Goal: Transaction & Acquisition: Purchase product/service

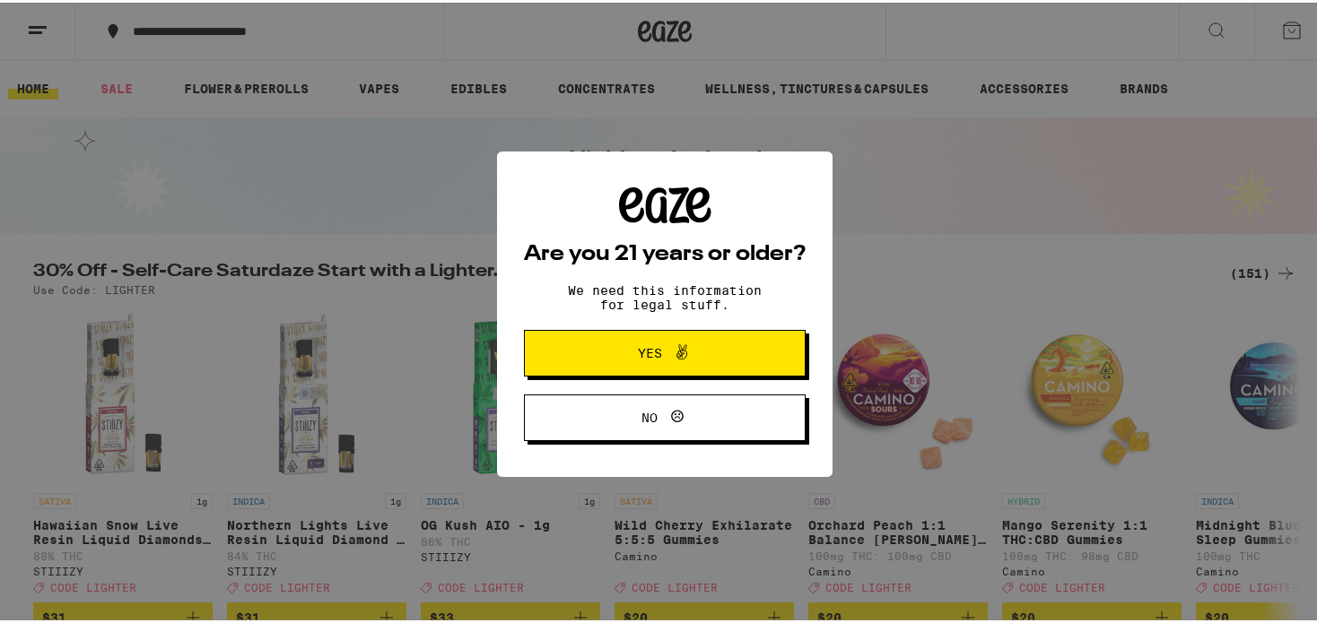
click at [691, 342] on span "Yes" at bounding box center [664, 350] width 136 height 23
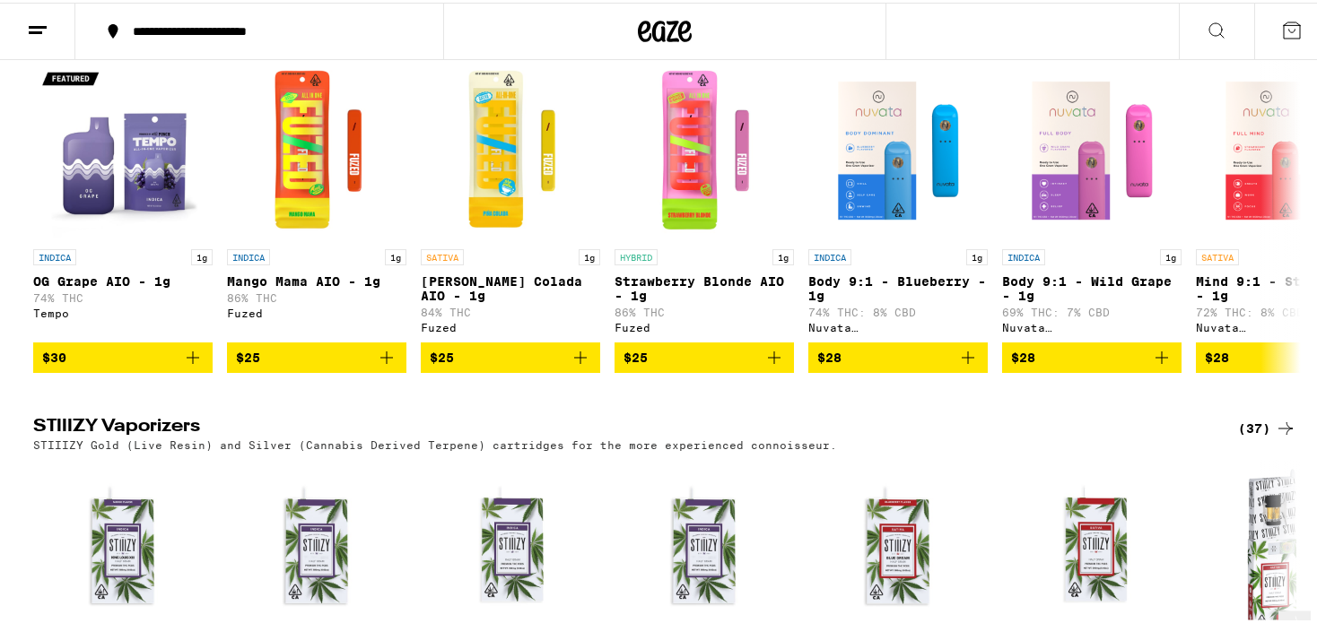
scroll to position [1973, 0]
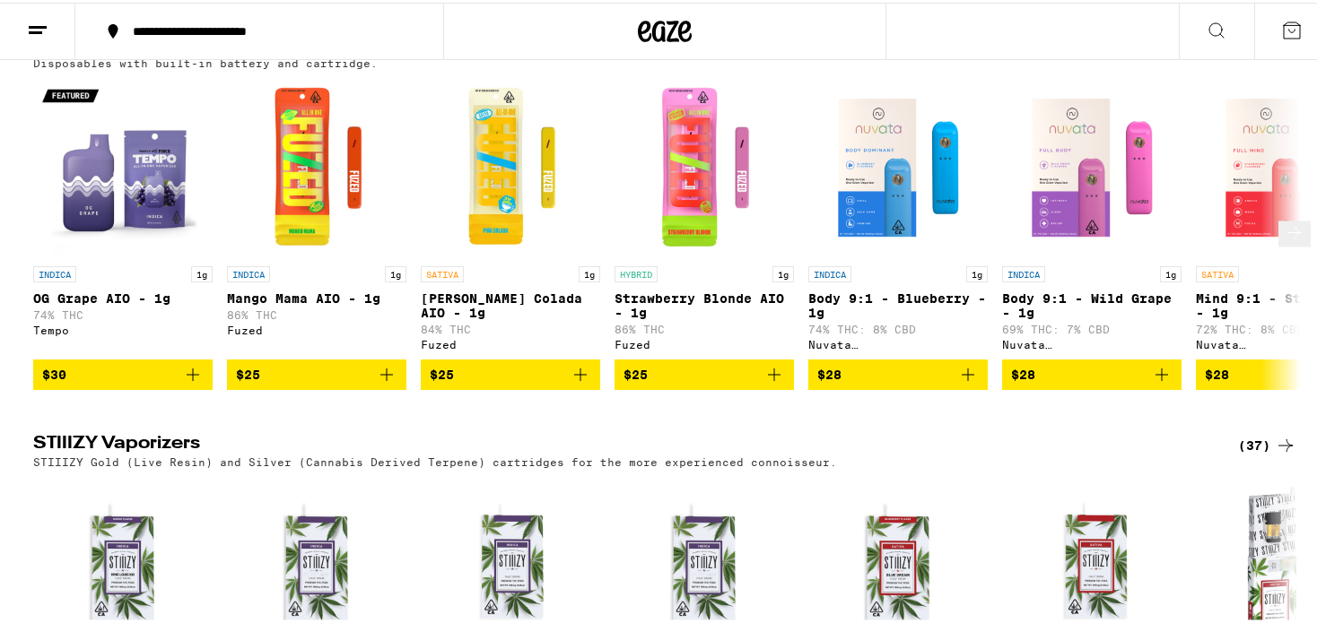
click at [1286, 241] on icon at bounding box center [1295, 231] width 22 height 22
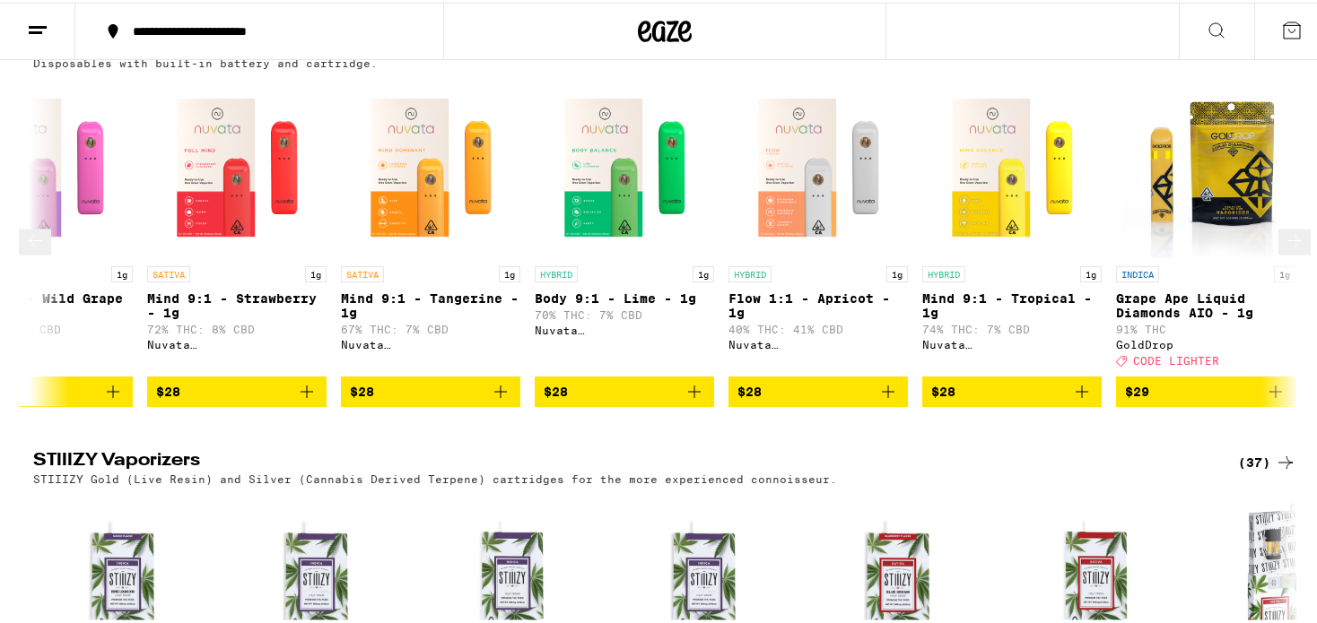
scroll to position [0, 1067]
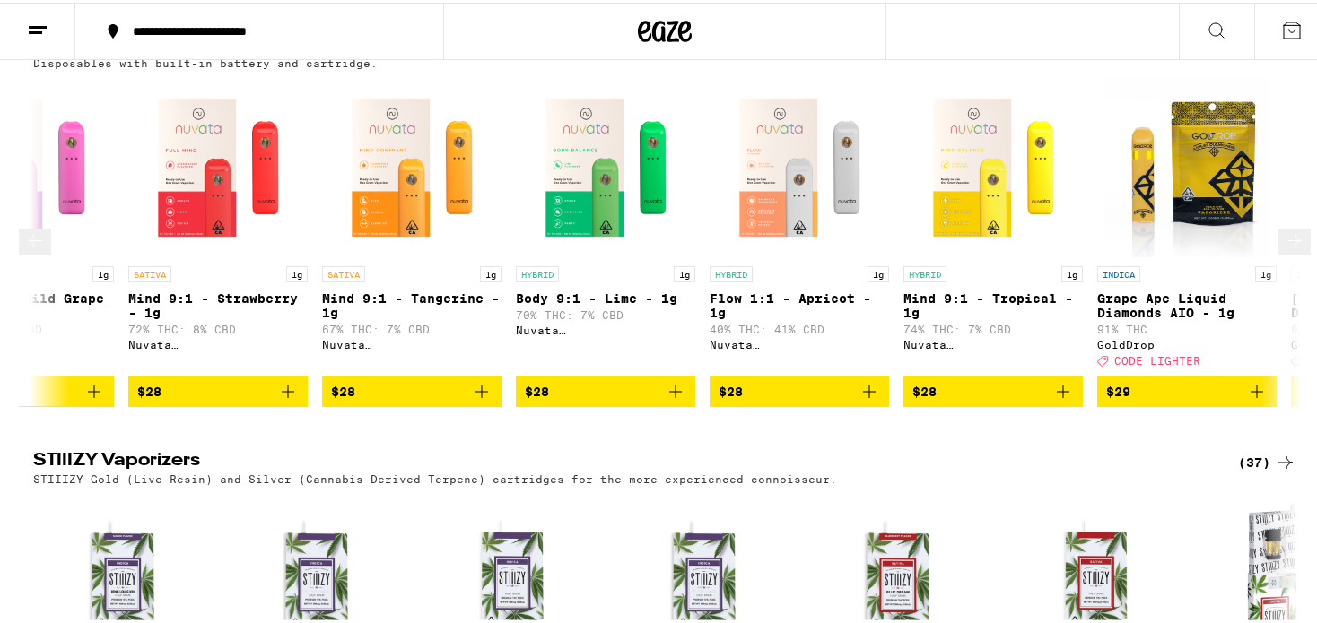
click at [1286, 249] on icon at bounding box center [1295, 239] width 22 height 22
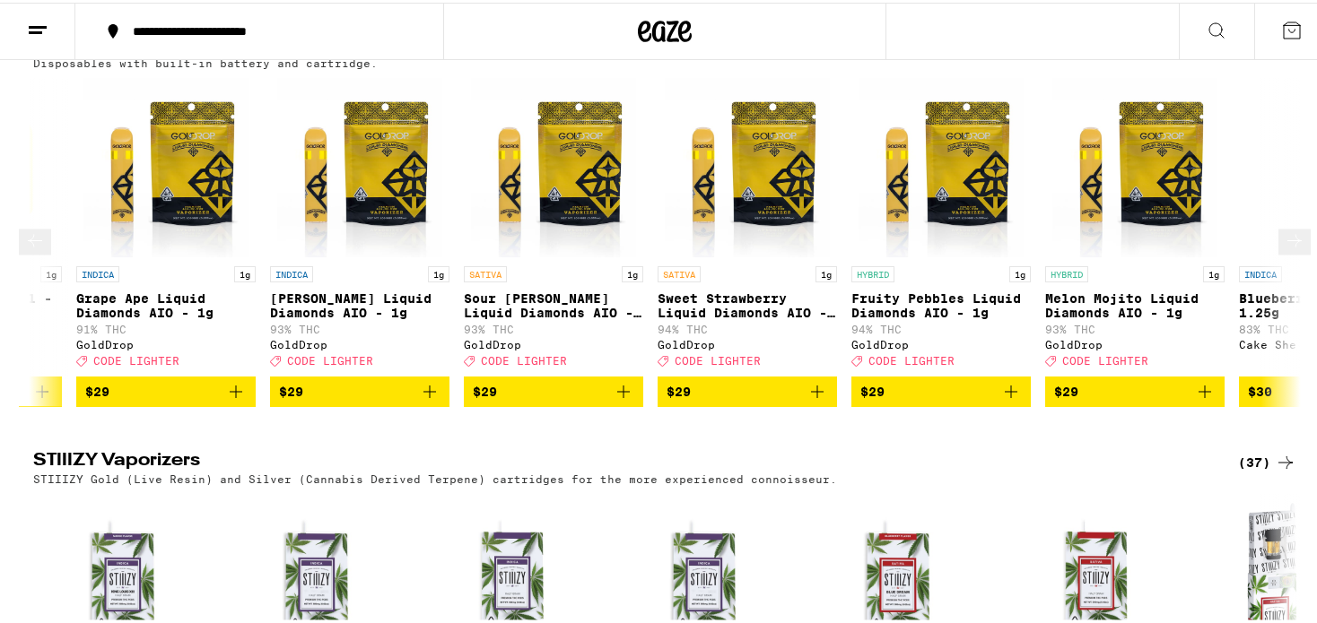
scroll to position [0, 2135]
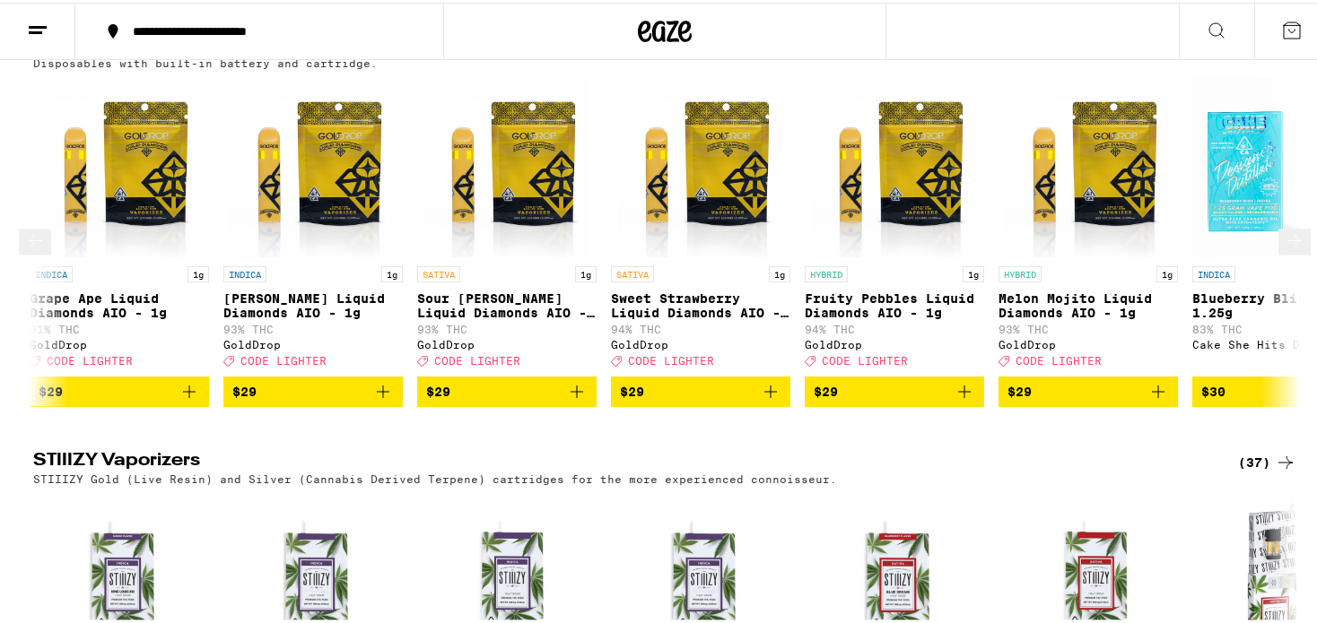
click at [1286, 249] on icon at bounding box center [1295, 239] width 22 height 22
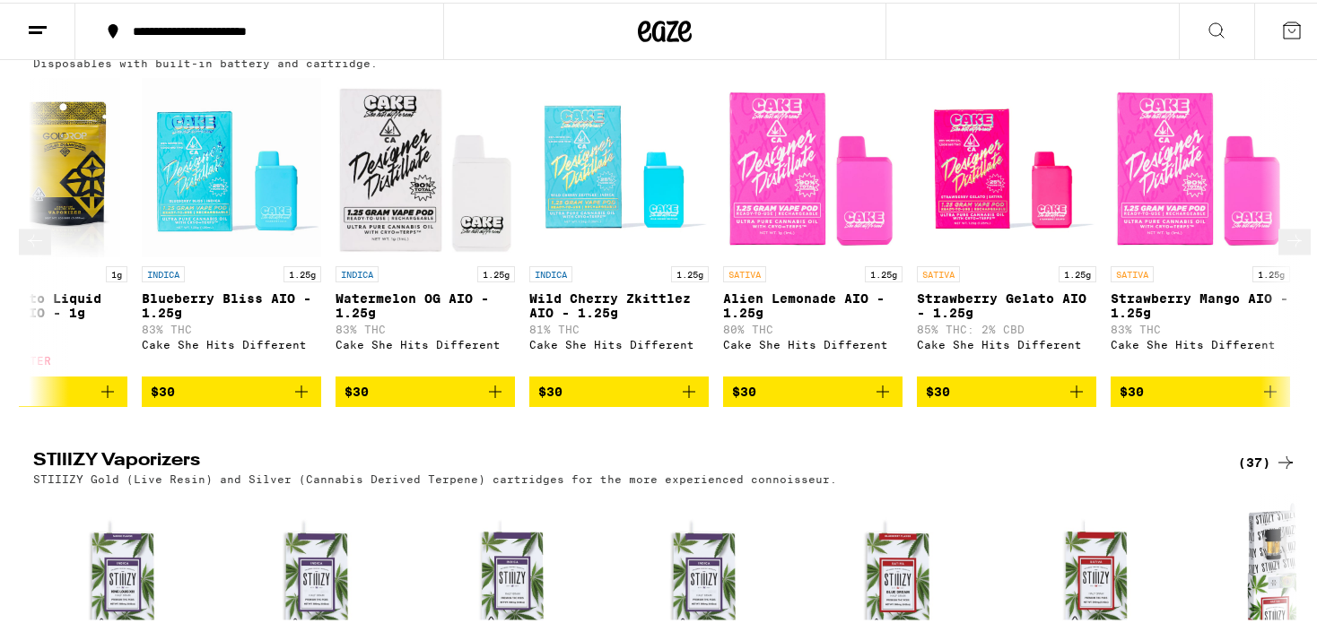
scroll to position [0, 3203]
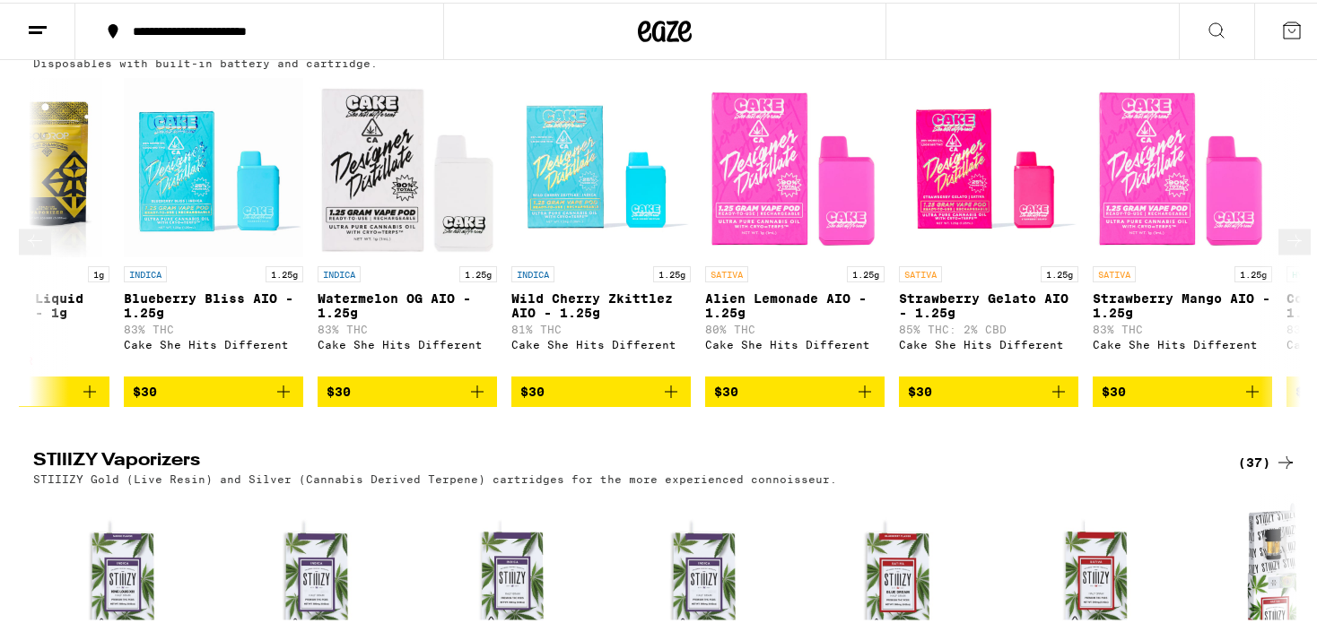
click at [1286, 249] on icon at bounding box center [1295, 239] width 22 height 22
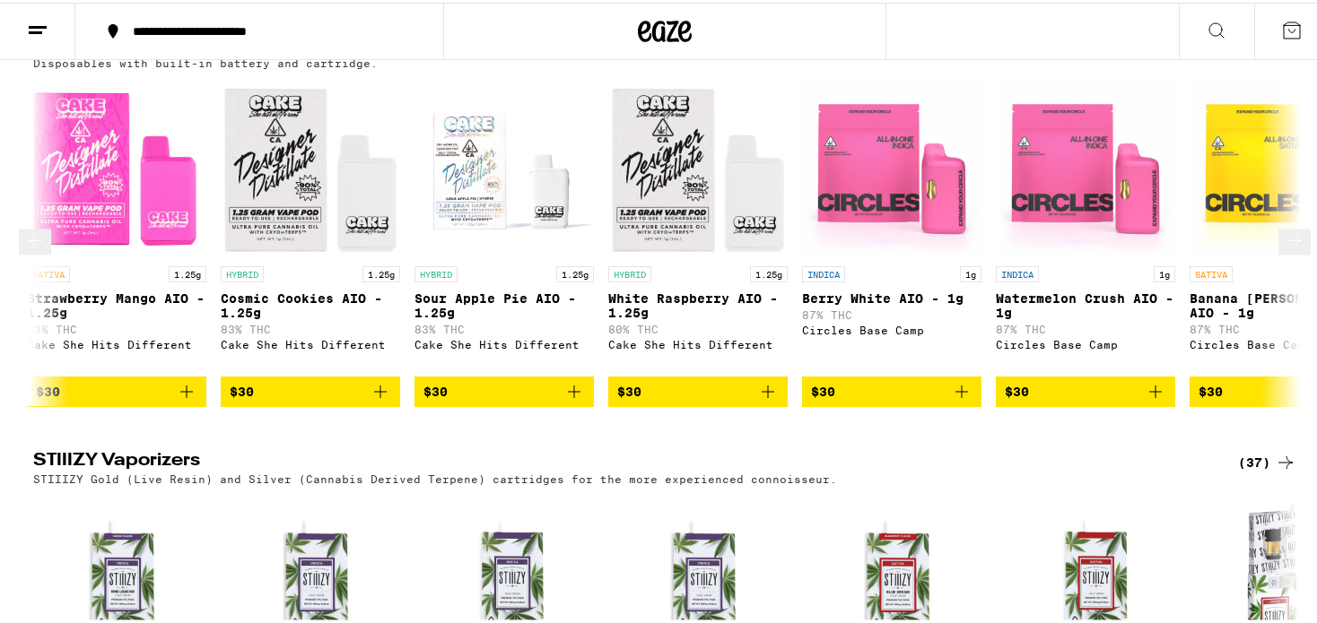
scroll to position [0, 4270]
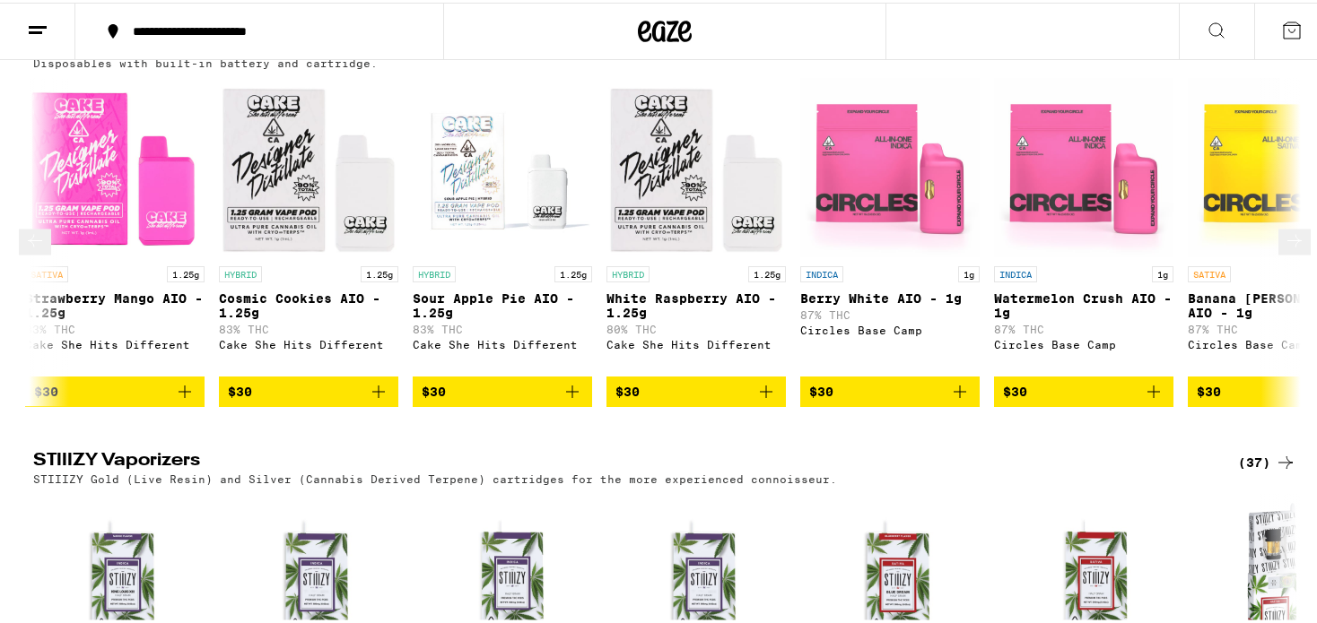
click at [1286, 249] on icon at bounding box center [1295, 239] width 22 height 22
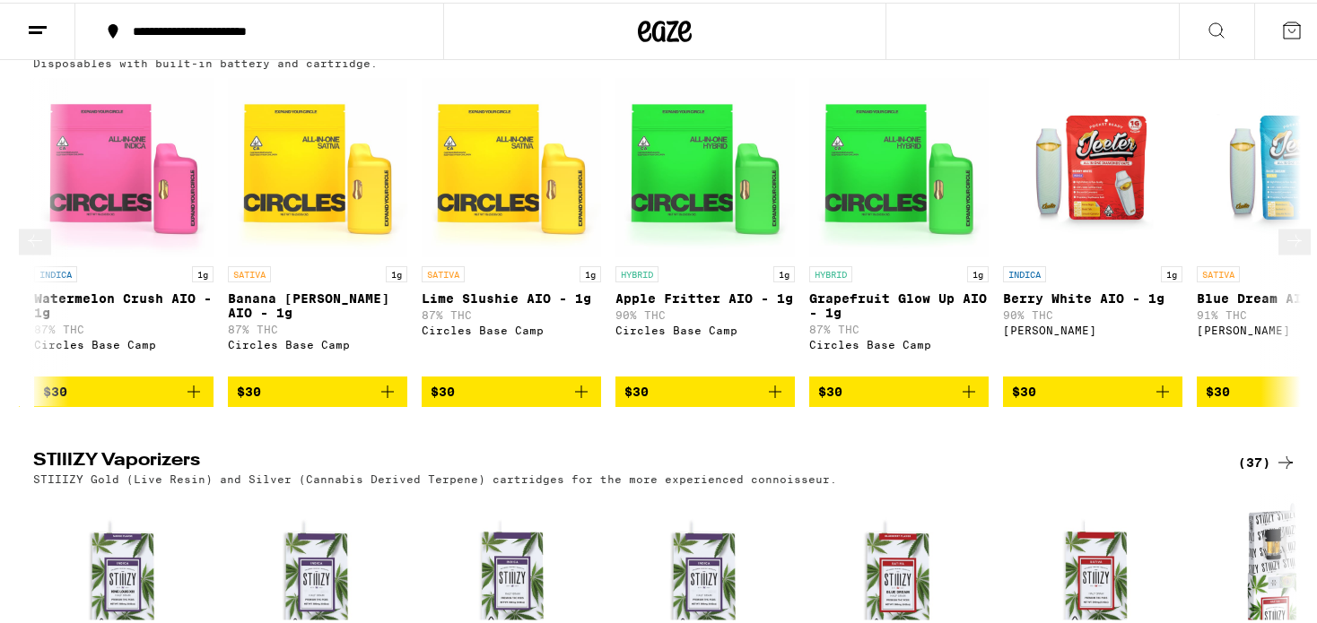
scroll to position [0, 5339]
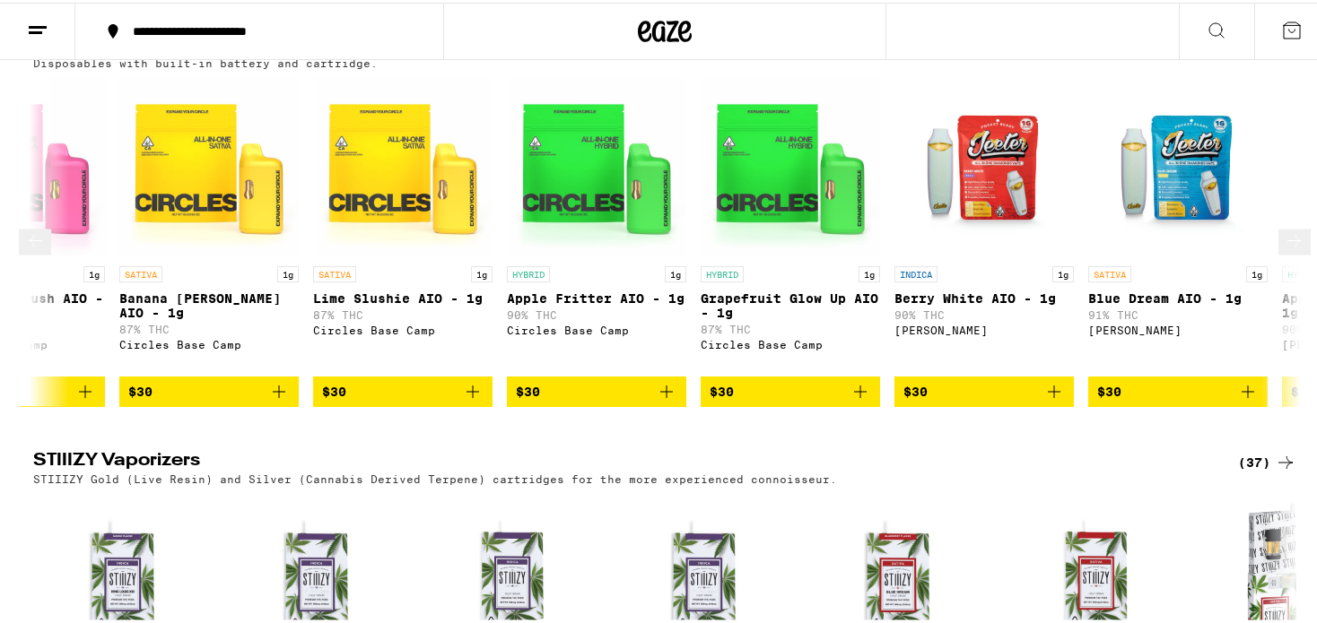
click at [1286, 249] on icon at bounding box center [1295, 239] width 22 height 22
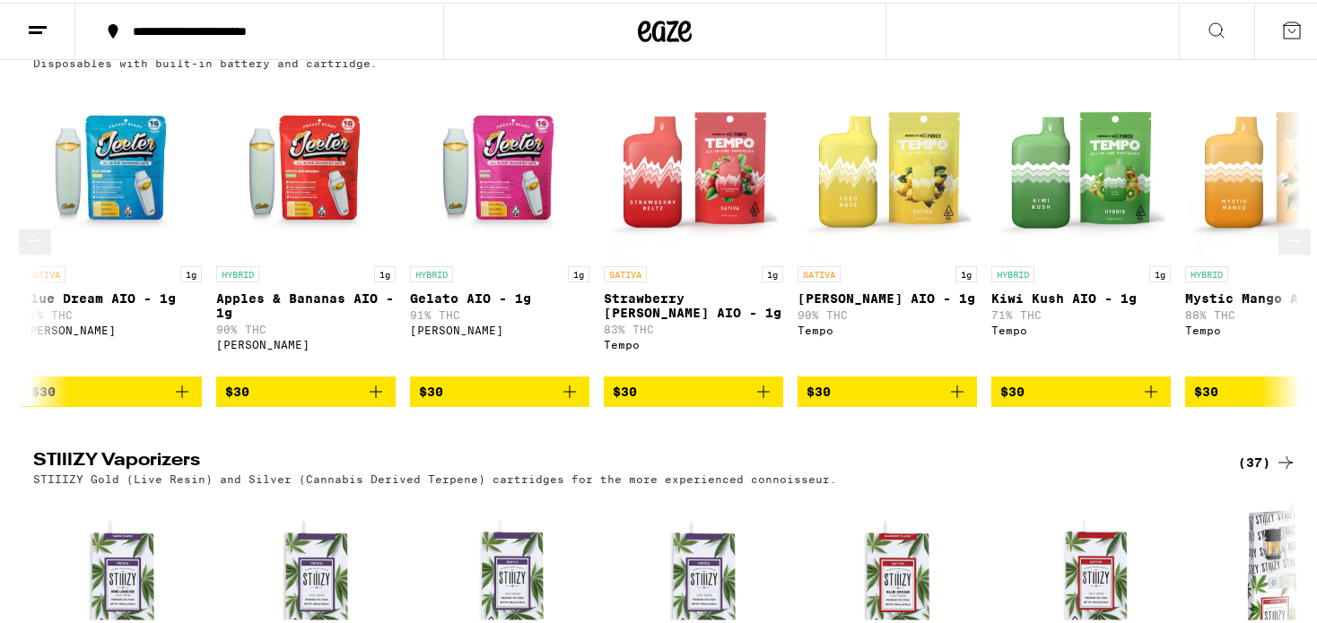
scroll to position [0, 6406]
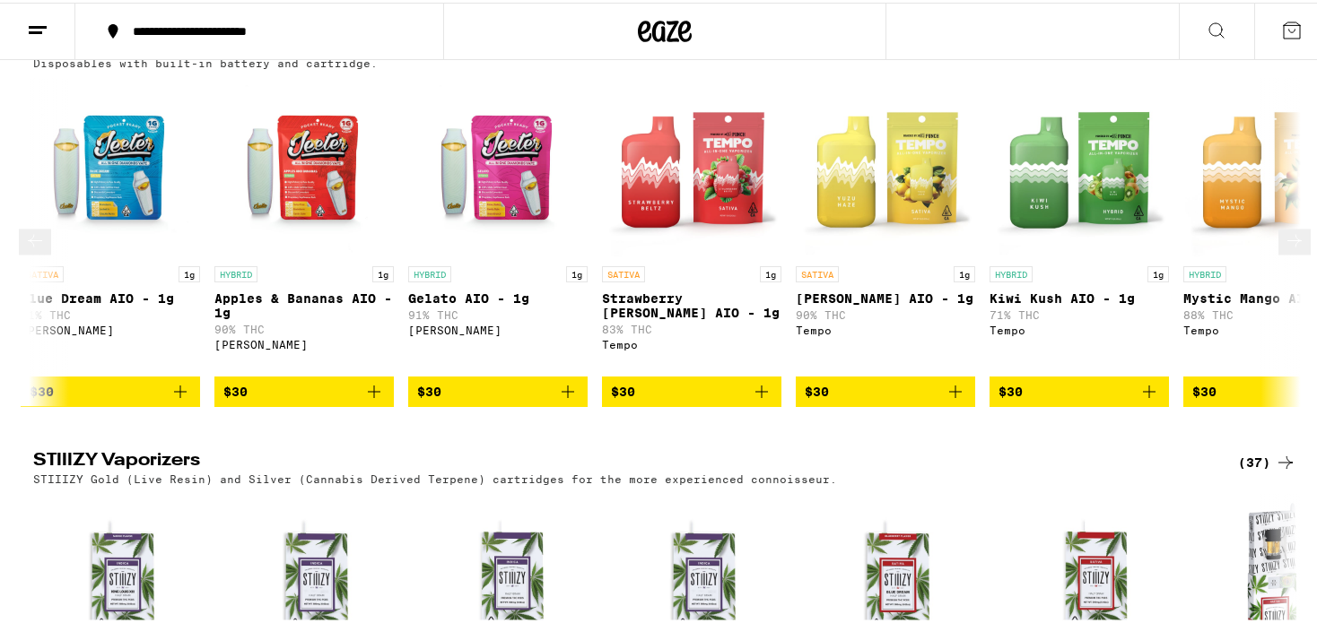
click at [1286, 249] on icon at bounding box center [1295, 239] width 22 height 22
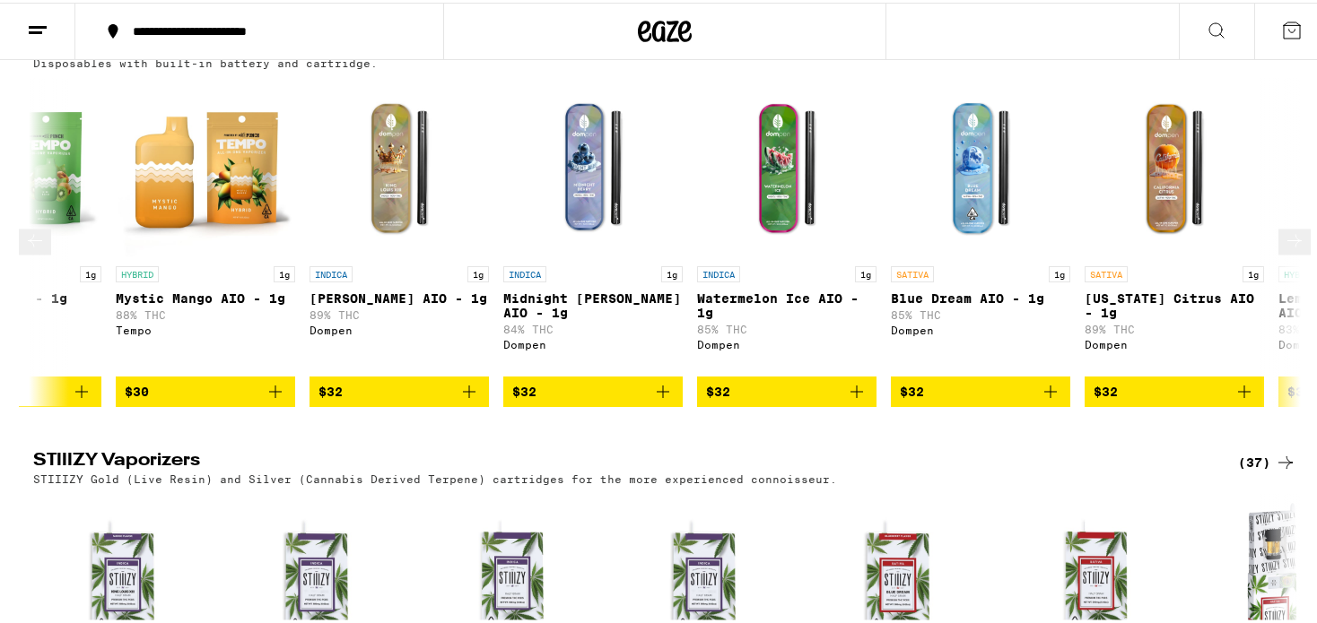
click at [1286, 249] on icon at bounding box center [1295, 239] width 22 height 22
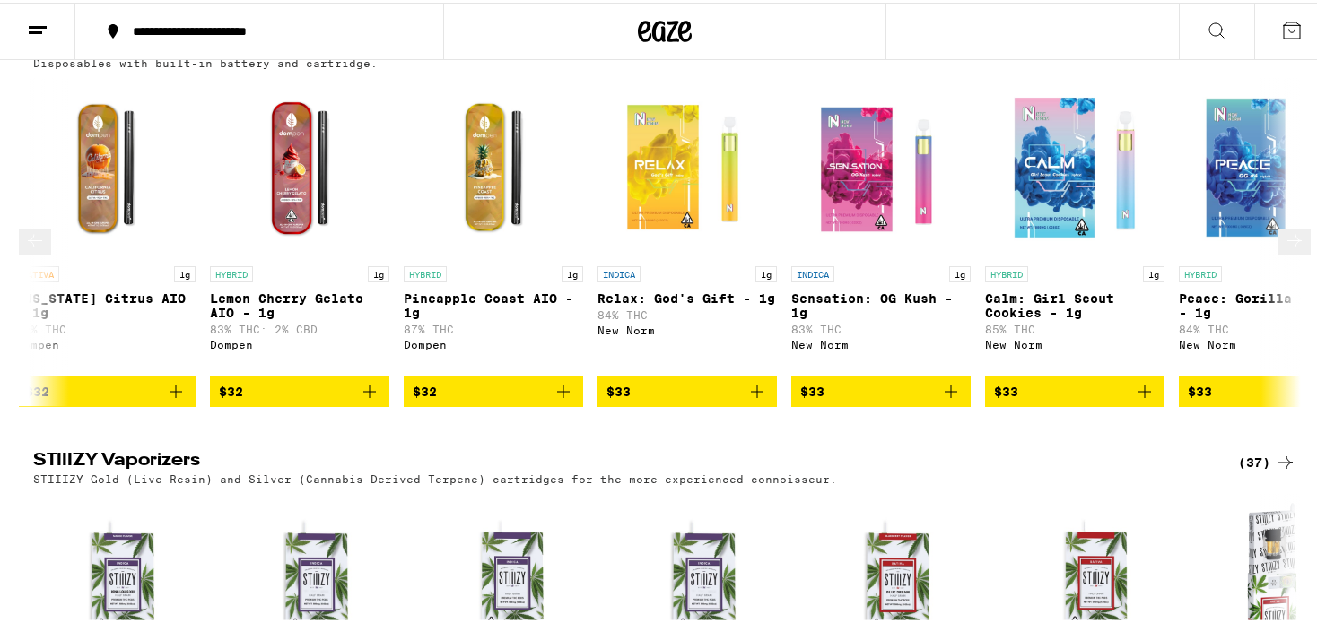
click at [1286, 249] on icon at bounding box center [1295, 239] width 22 height 22
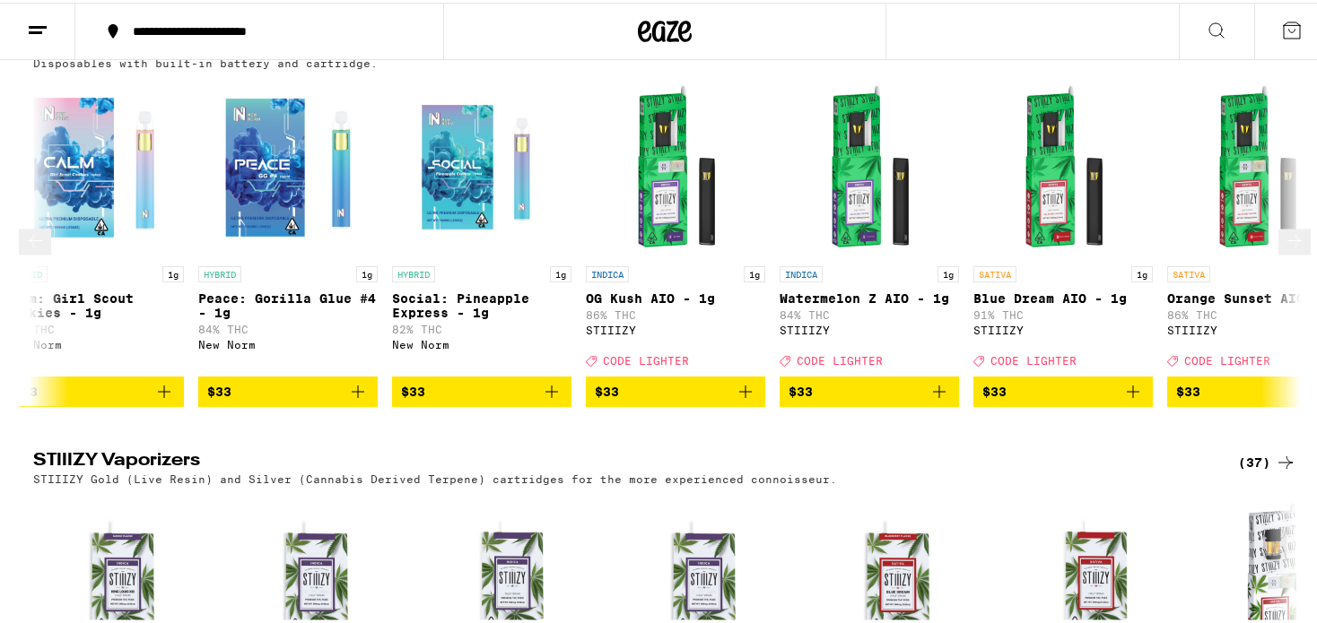
scroll to position [0, 9609]
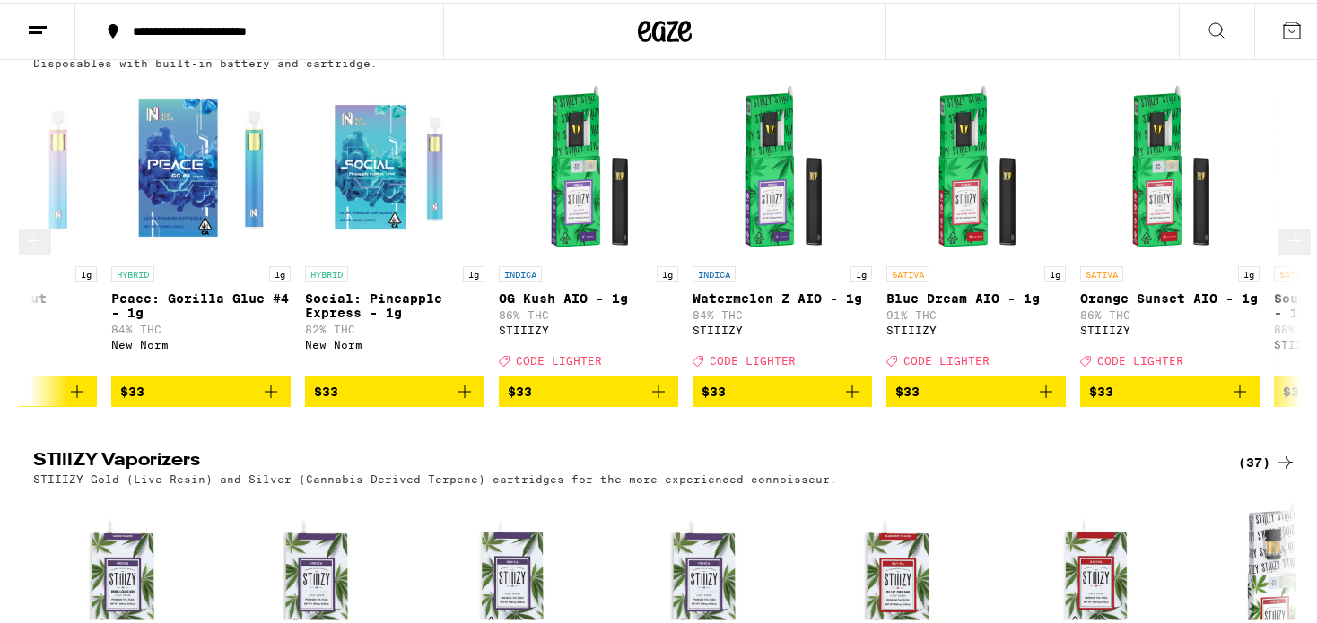
click at [1286, 249] on icon at bounding box center [1295, 239] width 22 height 22
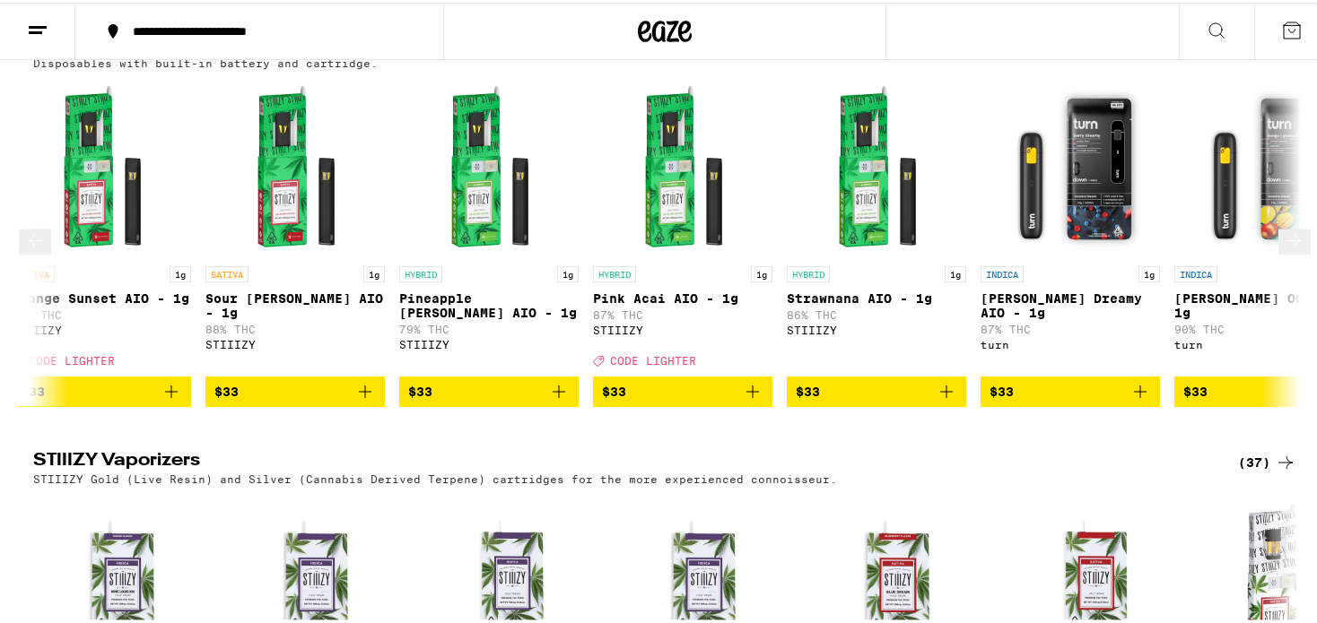
click at [1286, 249] on icon at bounding box center [1295, 239] width 22 height 22
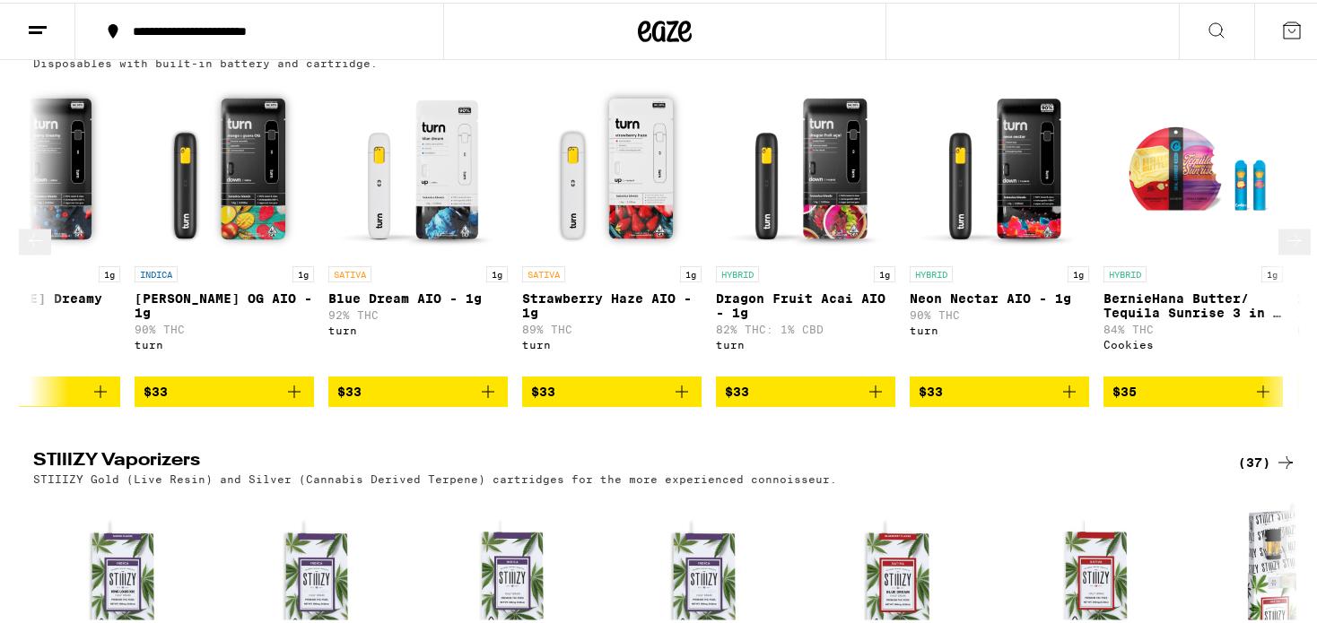
scroll to position [0, 11745]
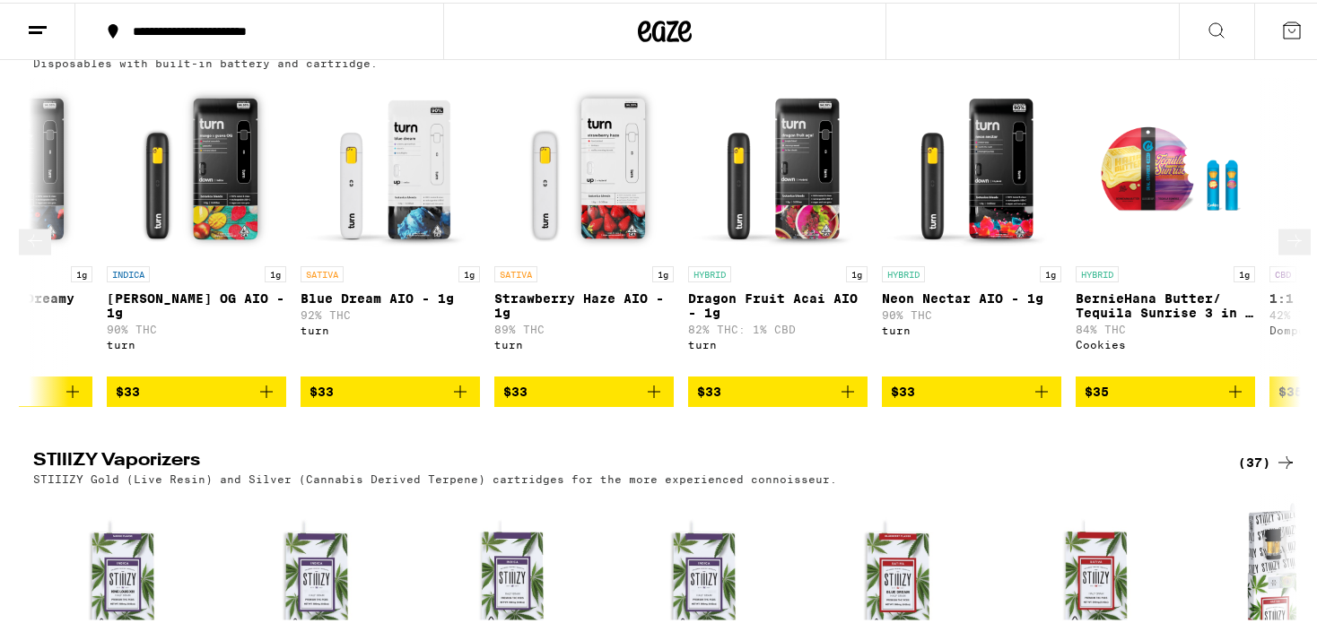
click at [1286, 249] on icon at bounding box center [1295, 239] width 22 height 22
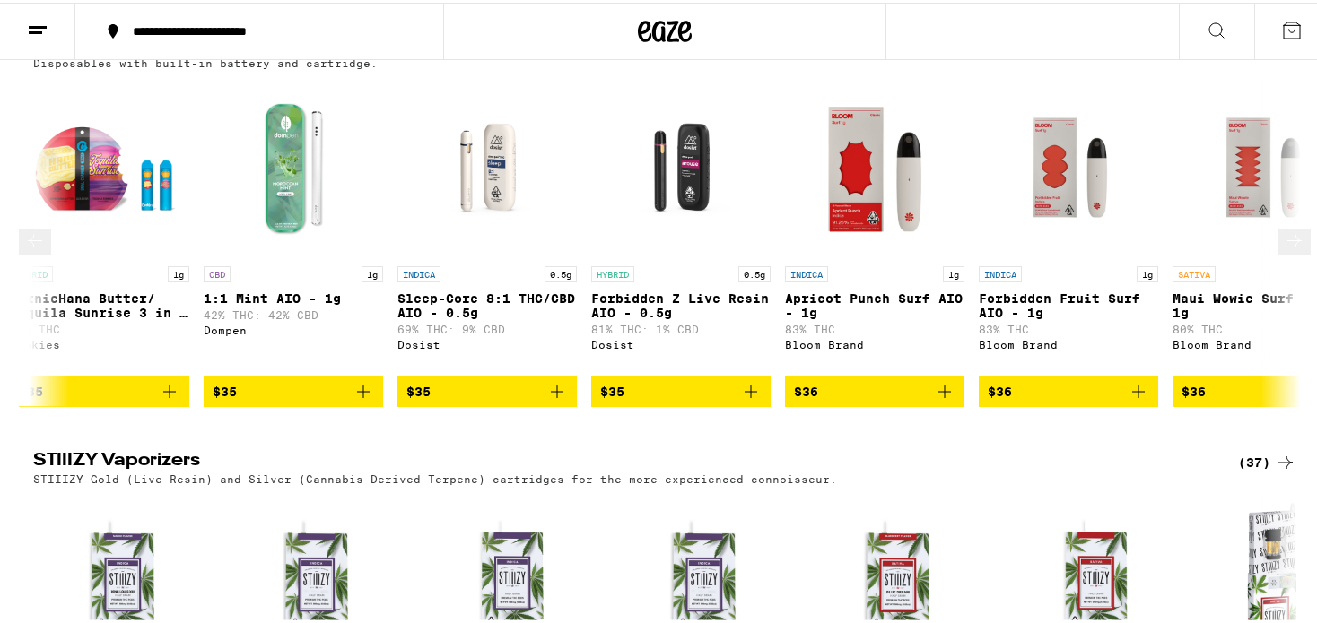
scroll to position [0, 12812]
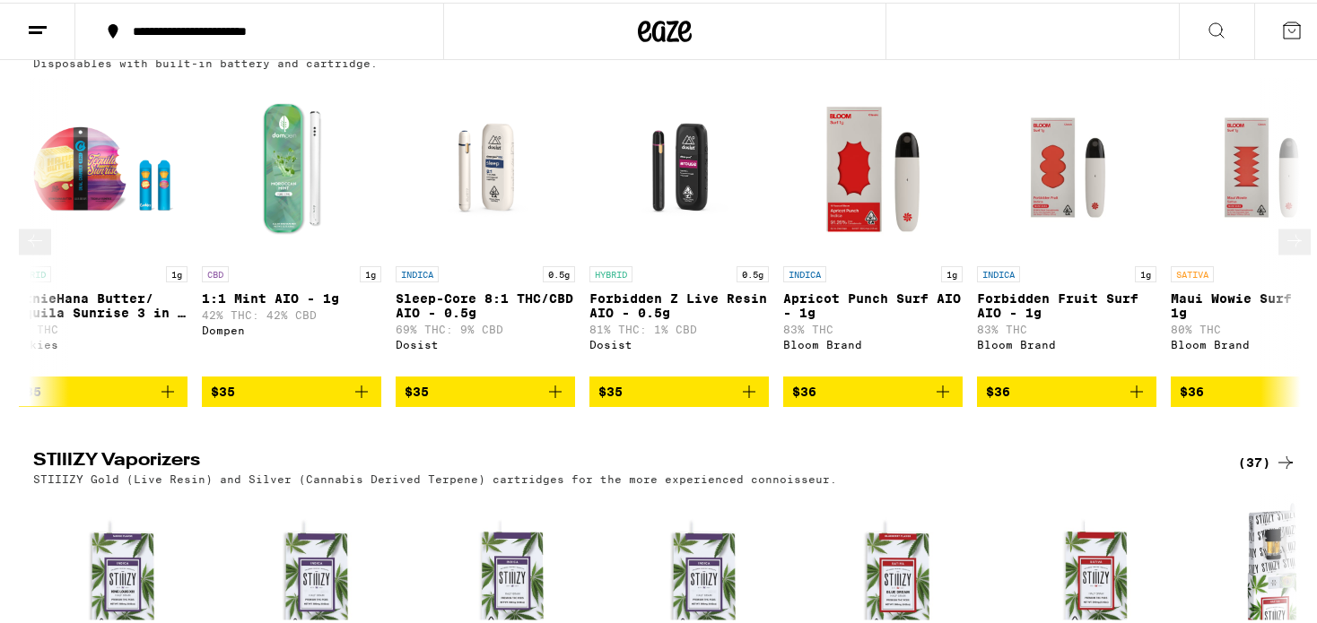
click at [1286, 249] on icon at bounding box center [1295, 239] width 22 height 22
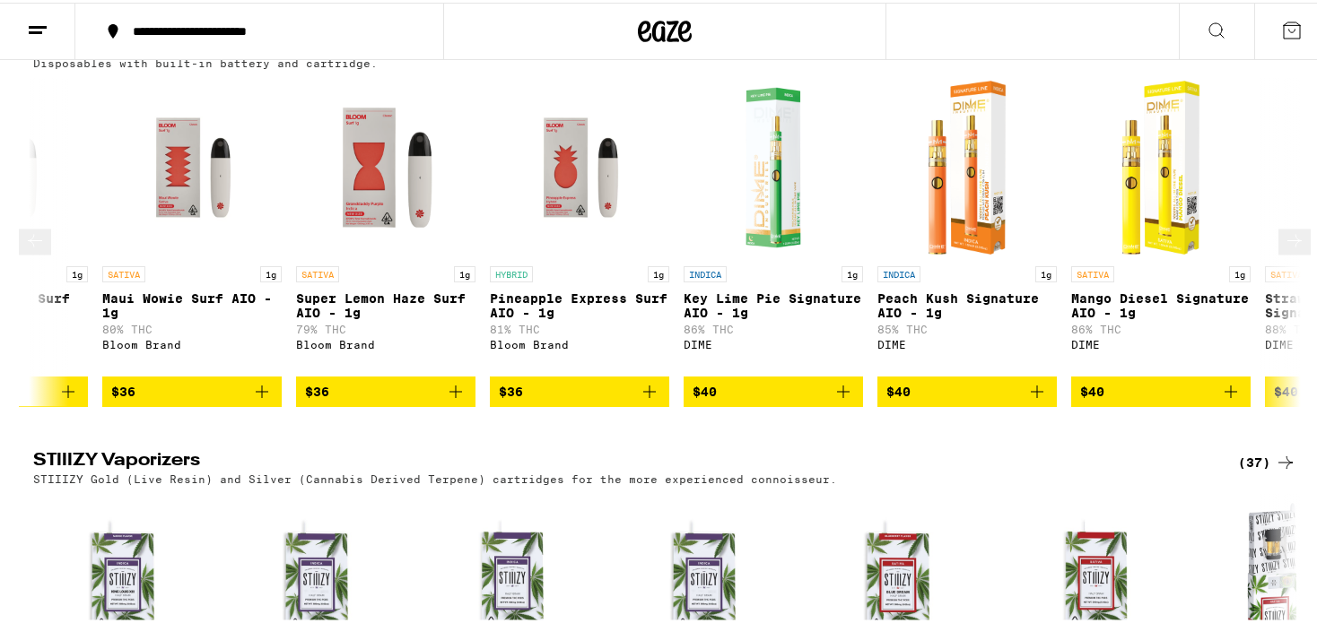
click at [1286, 249] on icon at bounding box center [1295, 239] width 22 height 22
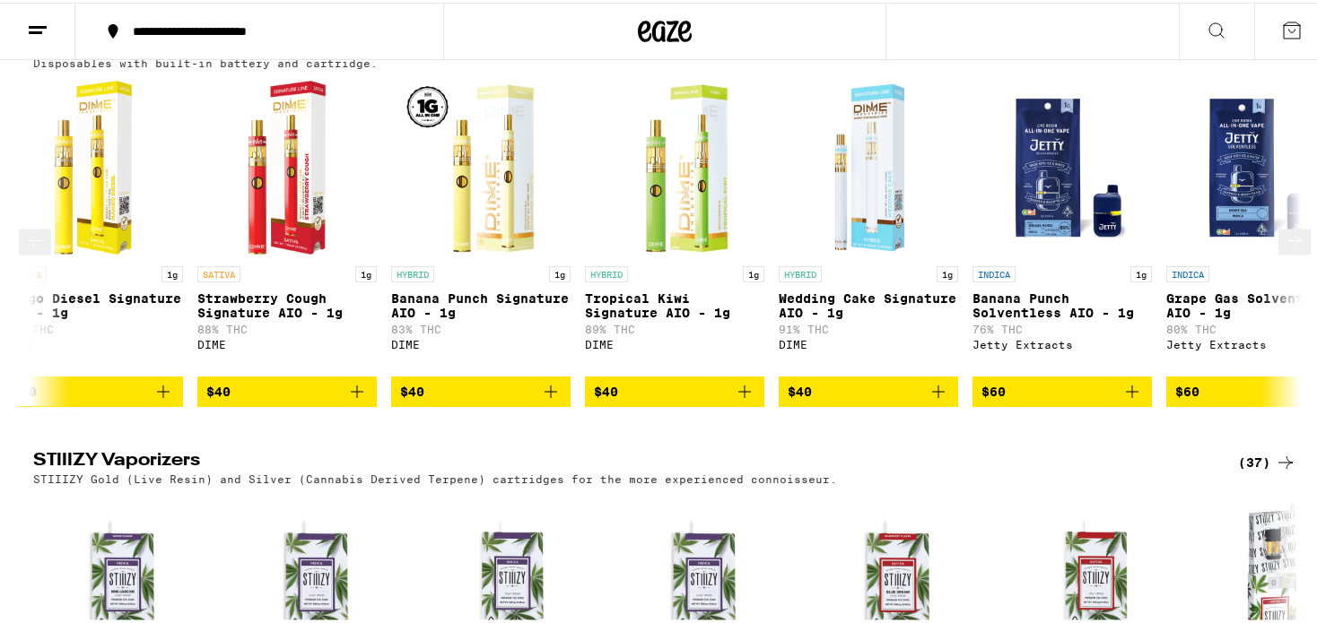
click at [1286, 249] on icon at bounding box center [1295, 239] width 22 height 22
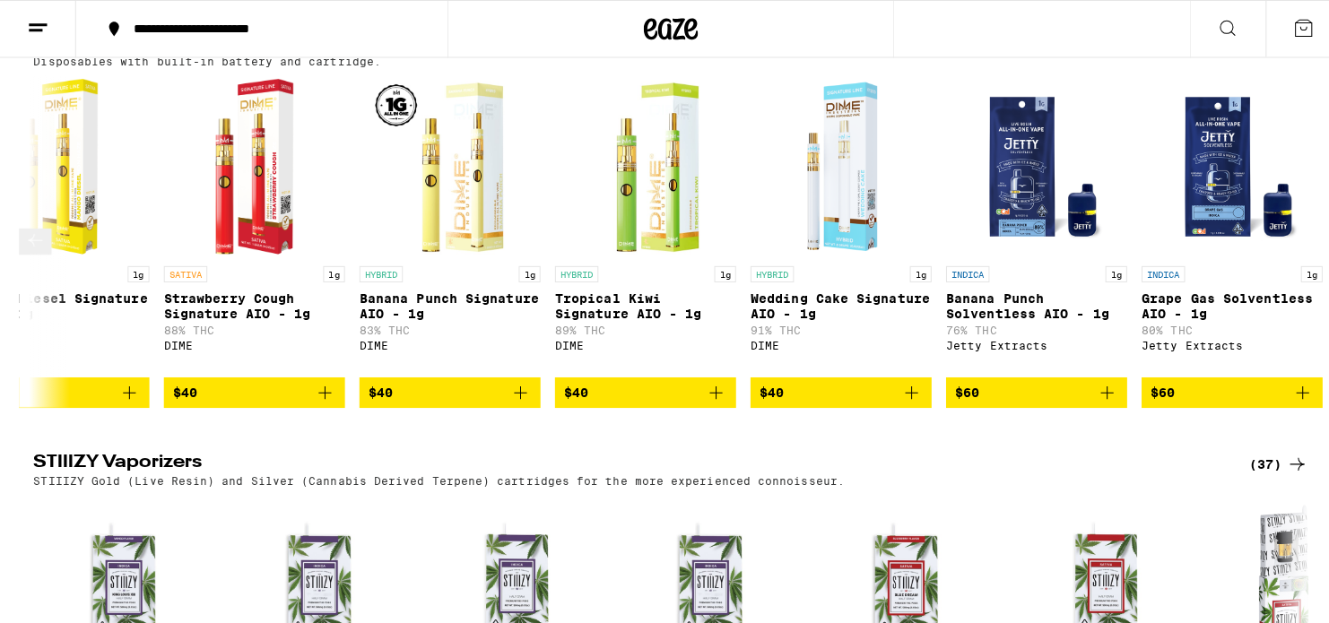
scroll to position [0, 15011]
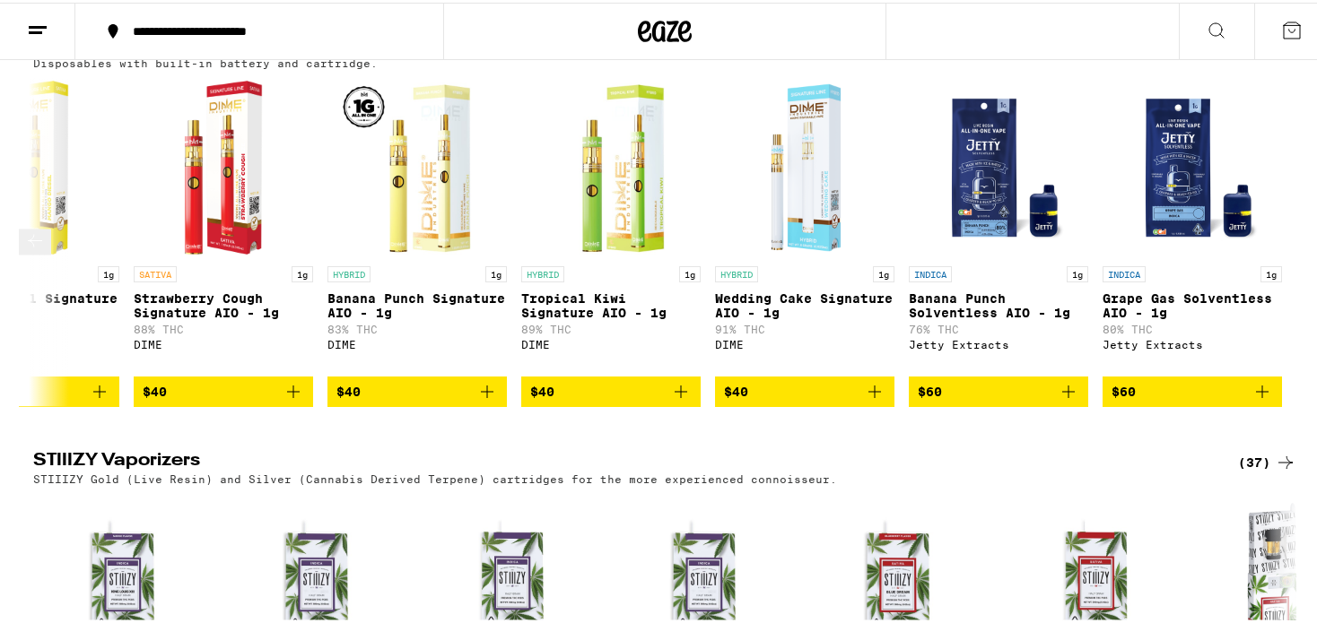
click at [1286, 265] on div at bounding box center [1285, 239] width 50 height 50
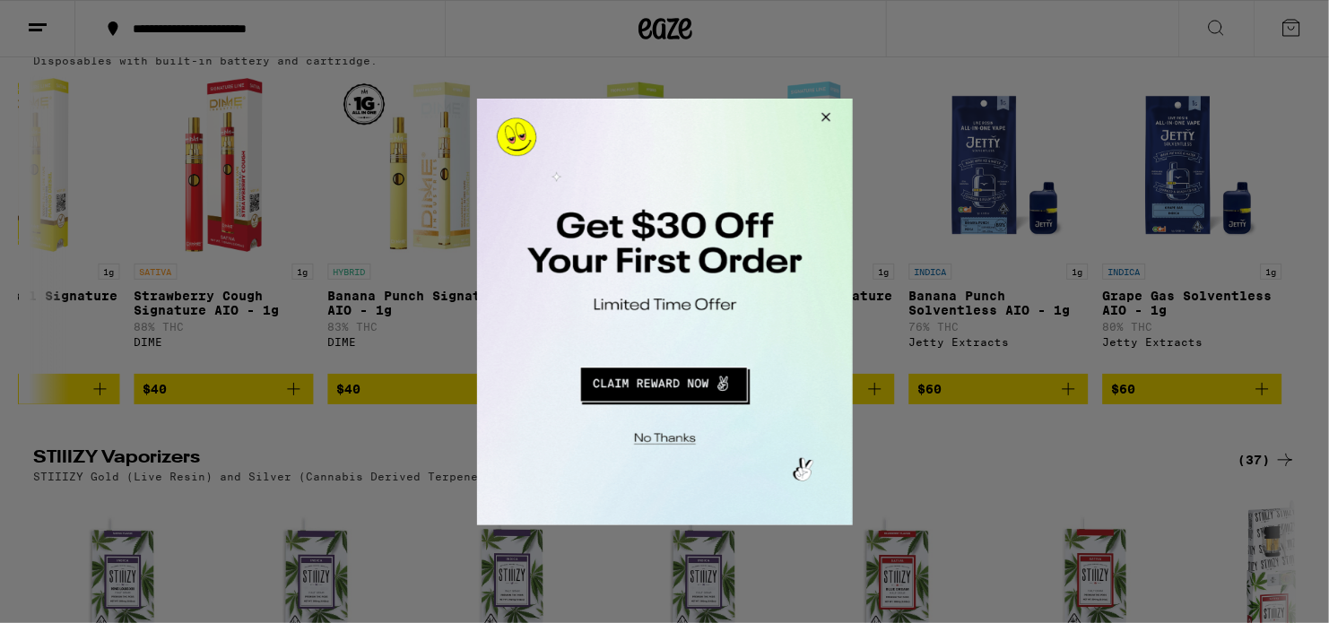
click at [672, 391] on button "Redirect to URL" at bounding box center [663, 381] width 312 height 43
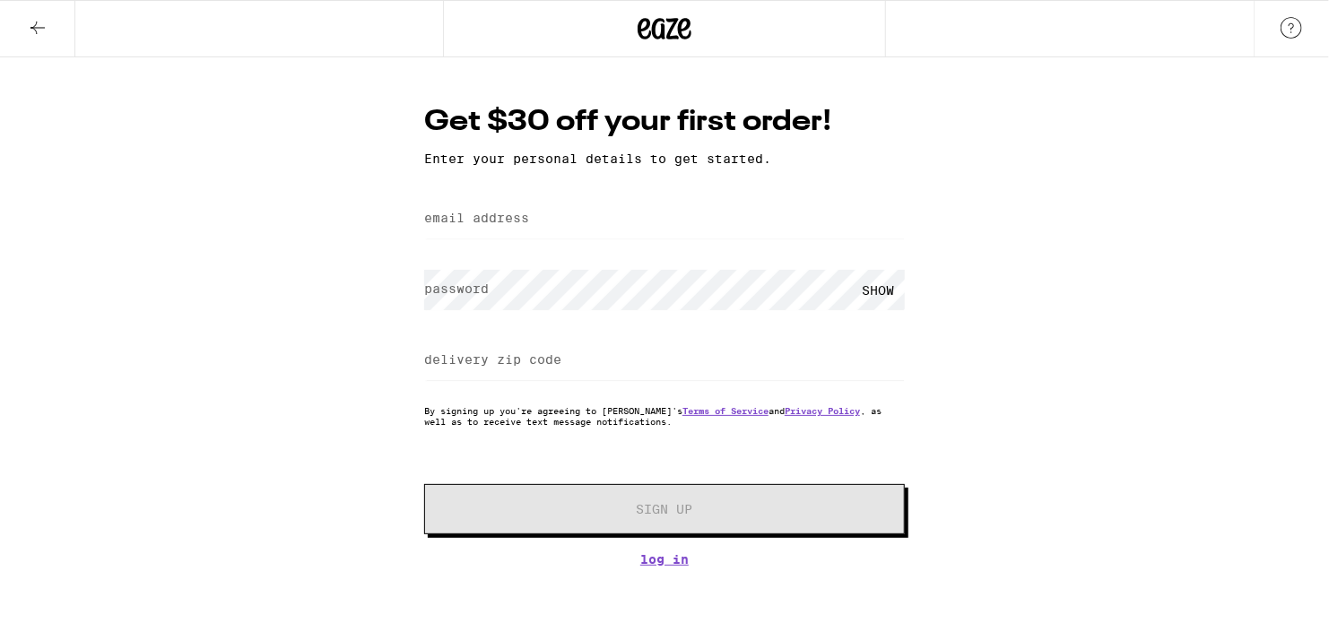
click at [529, 215] on label "email address" at bounding box center [476, 218] width 105 height 14
type input "chrisohair51@gmail.com"
click at [530, 358] on div "delivery zip code" at bounding box center [664, 361] width 481 height 53
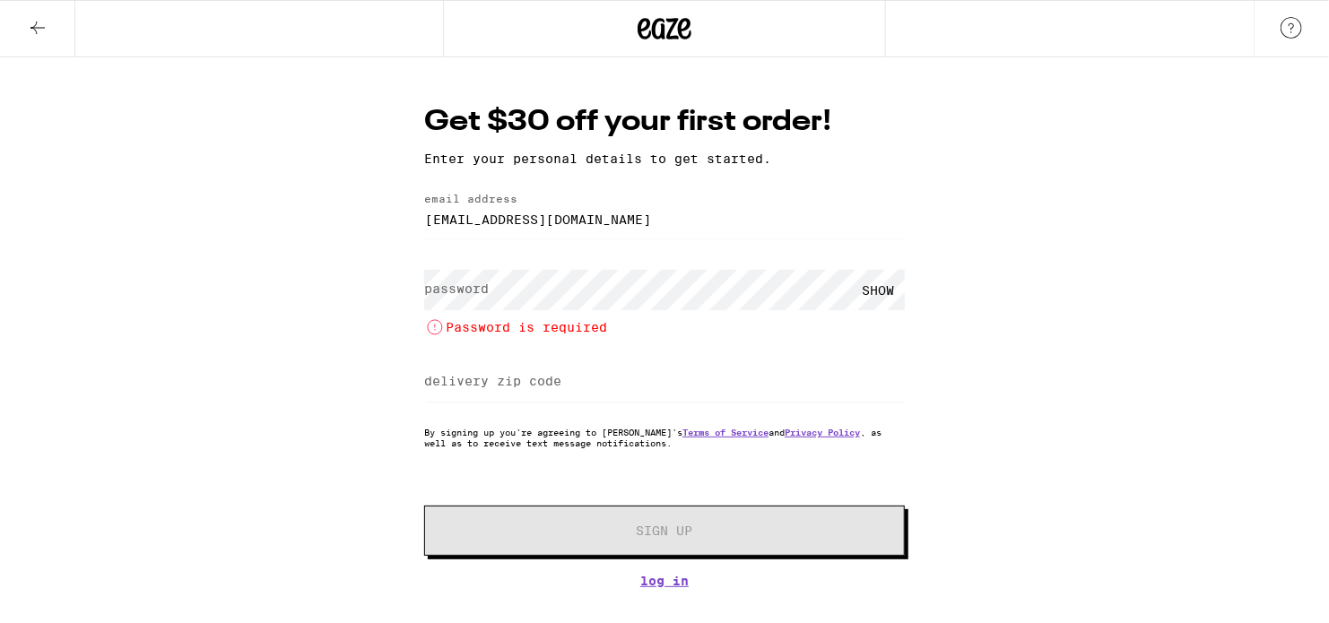
click at [493, 387] on label "delivery zip code" at bounding box center [492, 381] width 137 height 14
type input "41143"
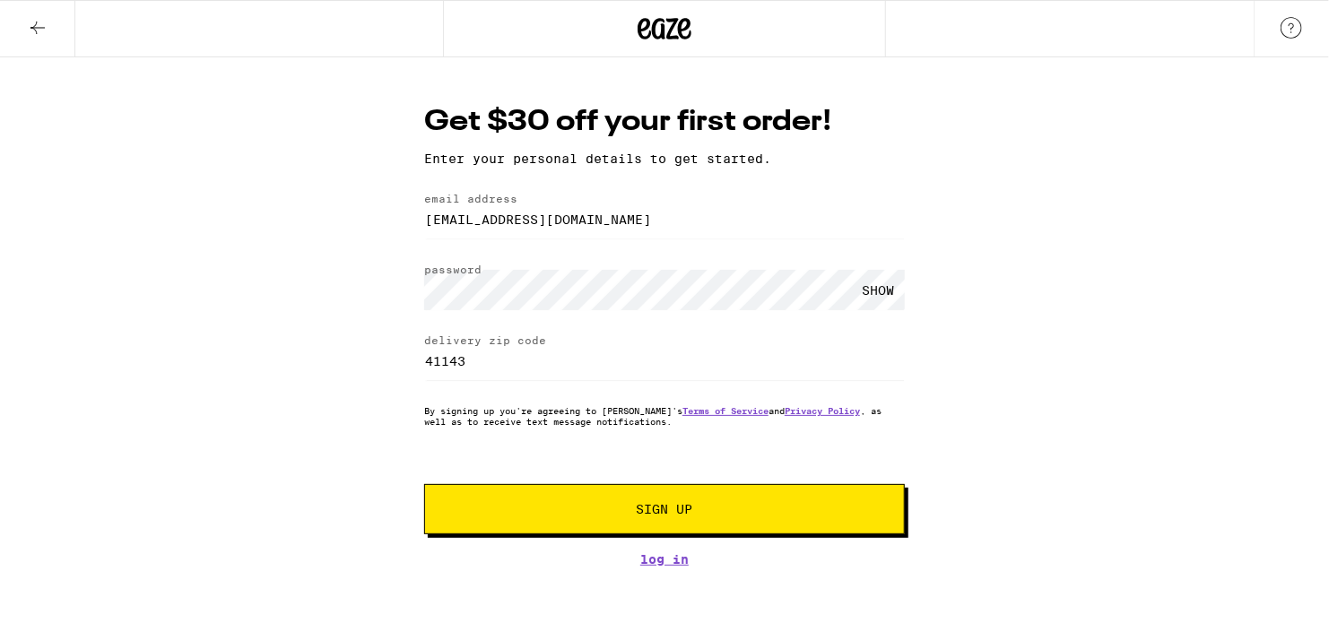
click at [656, 513] on span "Sign Up" at bounding box center [665, 509] width 57 height 13
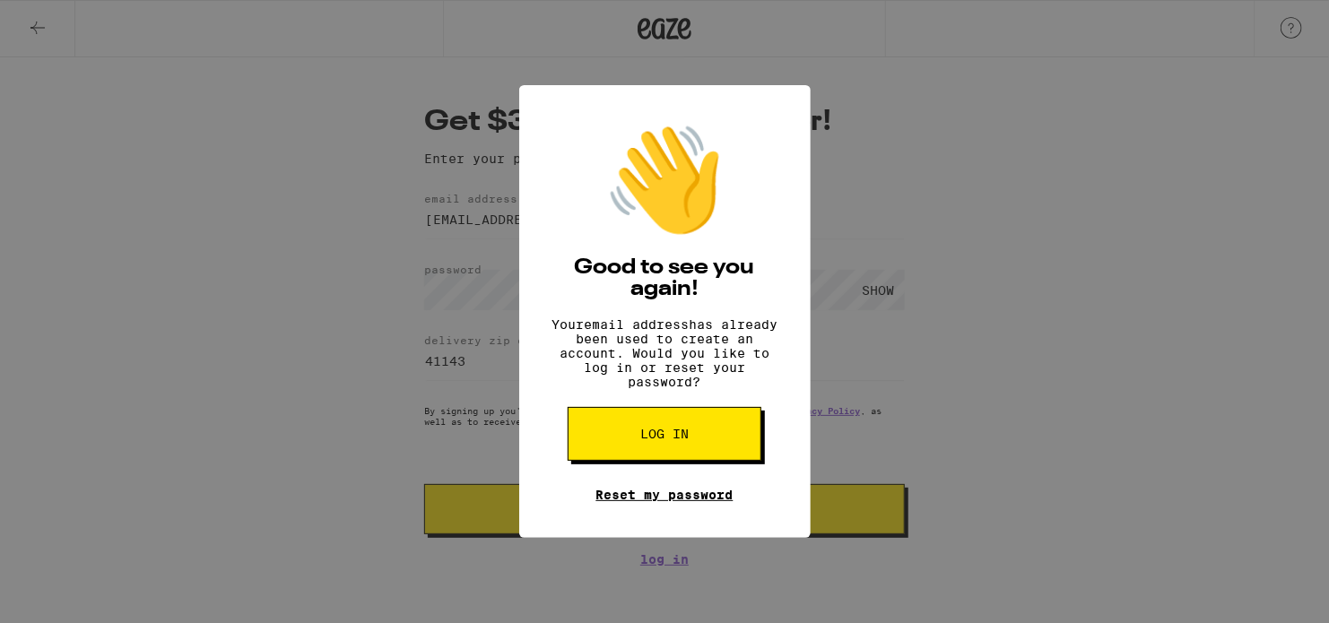
click at [692, 502] on link "Reset my password" at bounding box center [664, 495] width 137 height 14
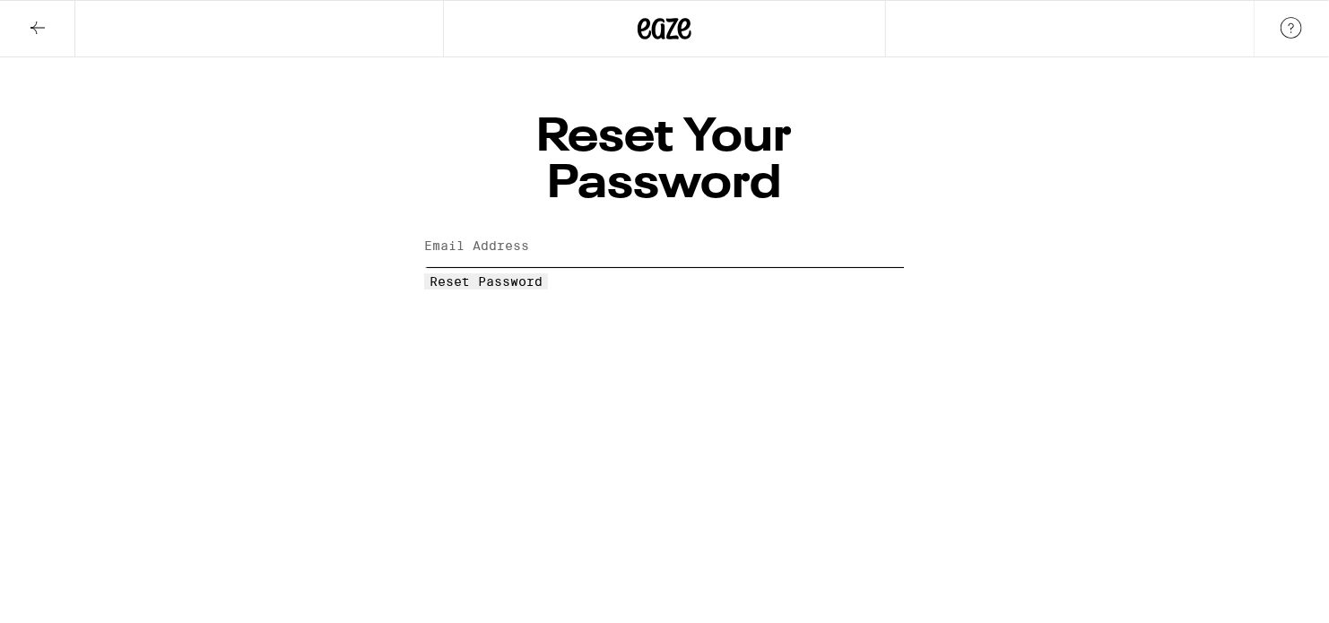
click at [603, 227] on input "Email Address" at bounding box center [664, 247] width 481 height 40
type input "chrisohair51@gmail.com"
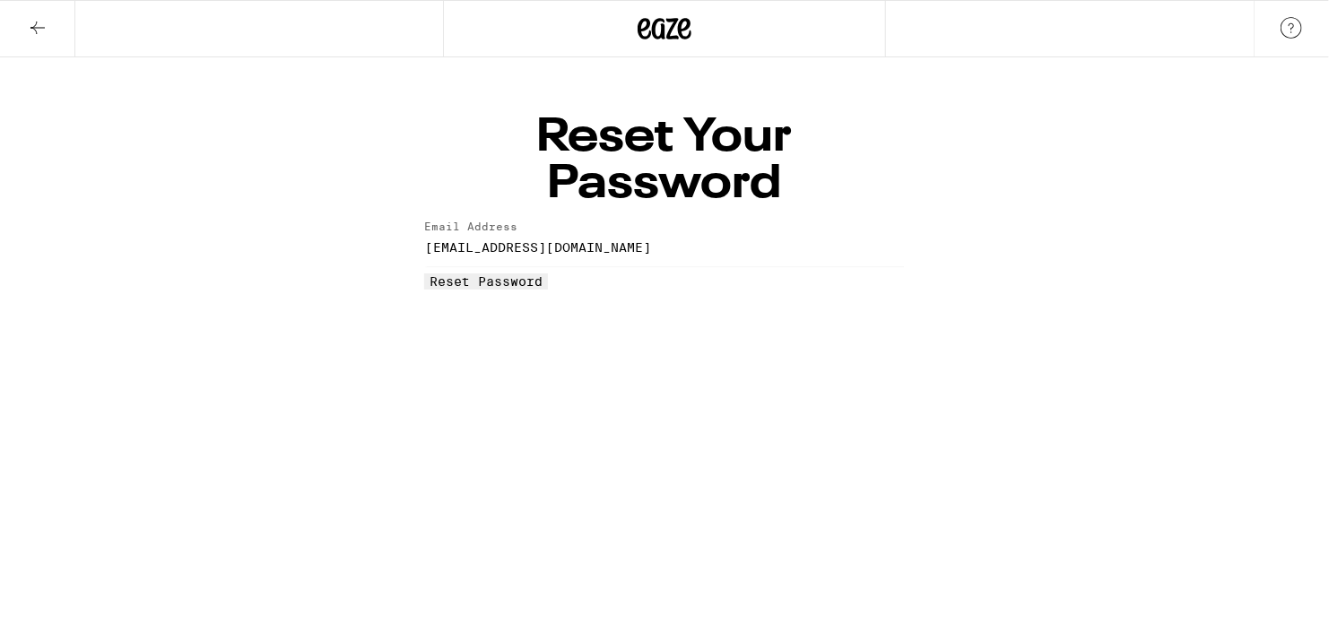
click at [548, 274] on button "Reset Password" at bounding box center [486, 282] width 124 height 16
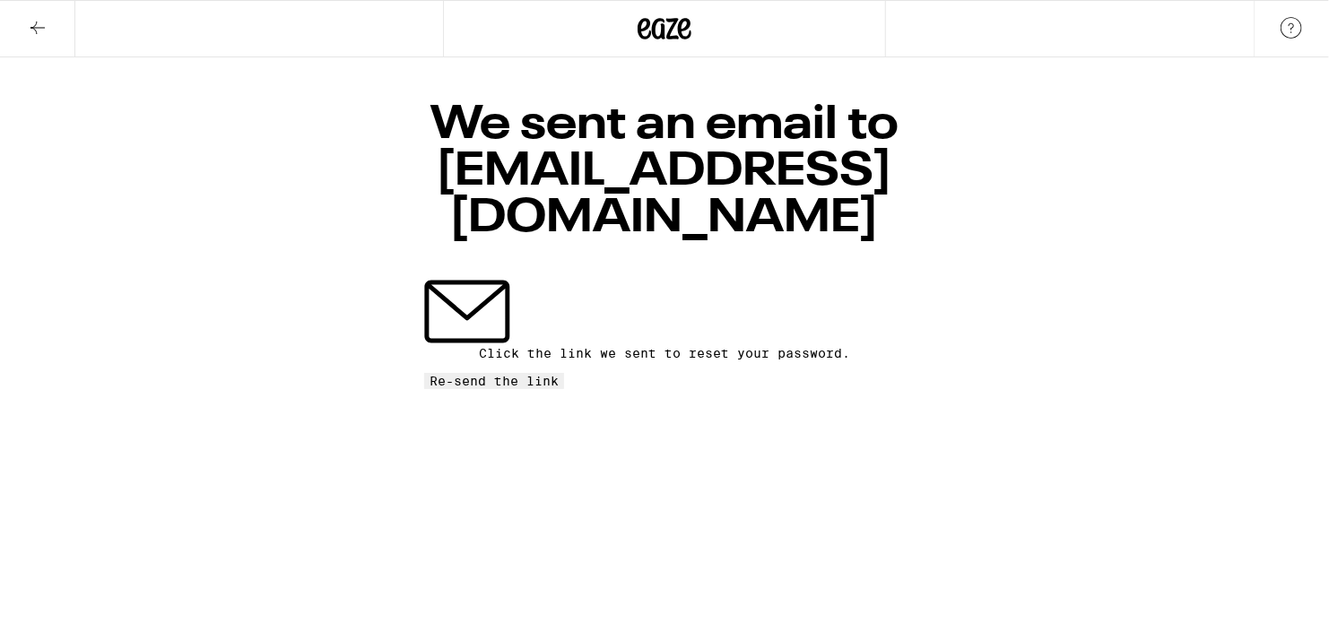
click at [50, 35] on button at bounding box center [37, 29] width 75 height 57
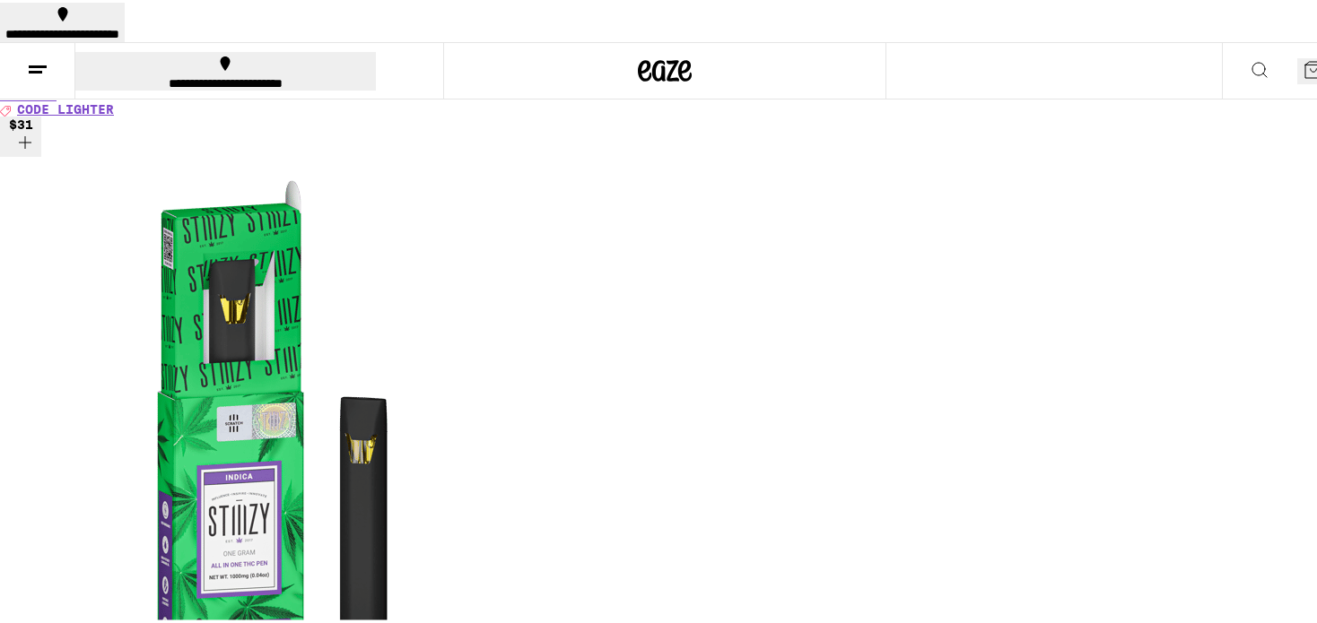
scroll to position [1794, 0]
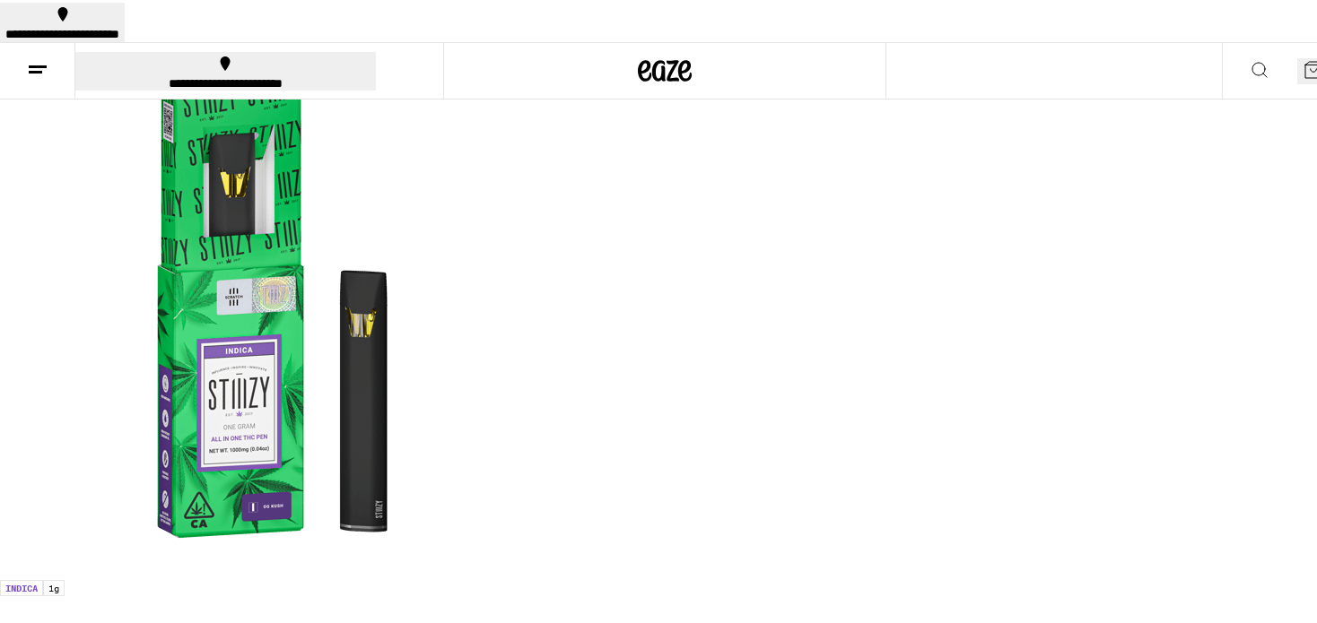
scroll to position [1525, 0]
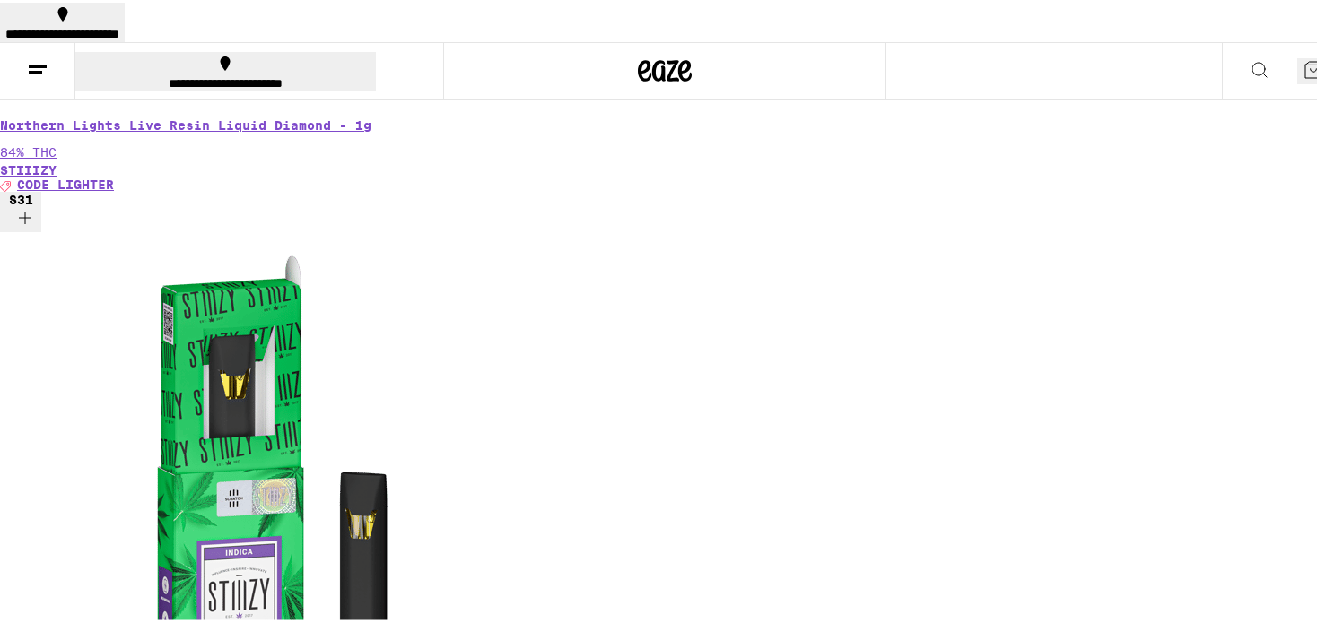
scroll to position [0, 8542]
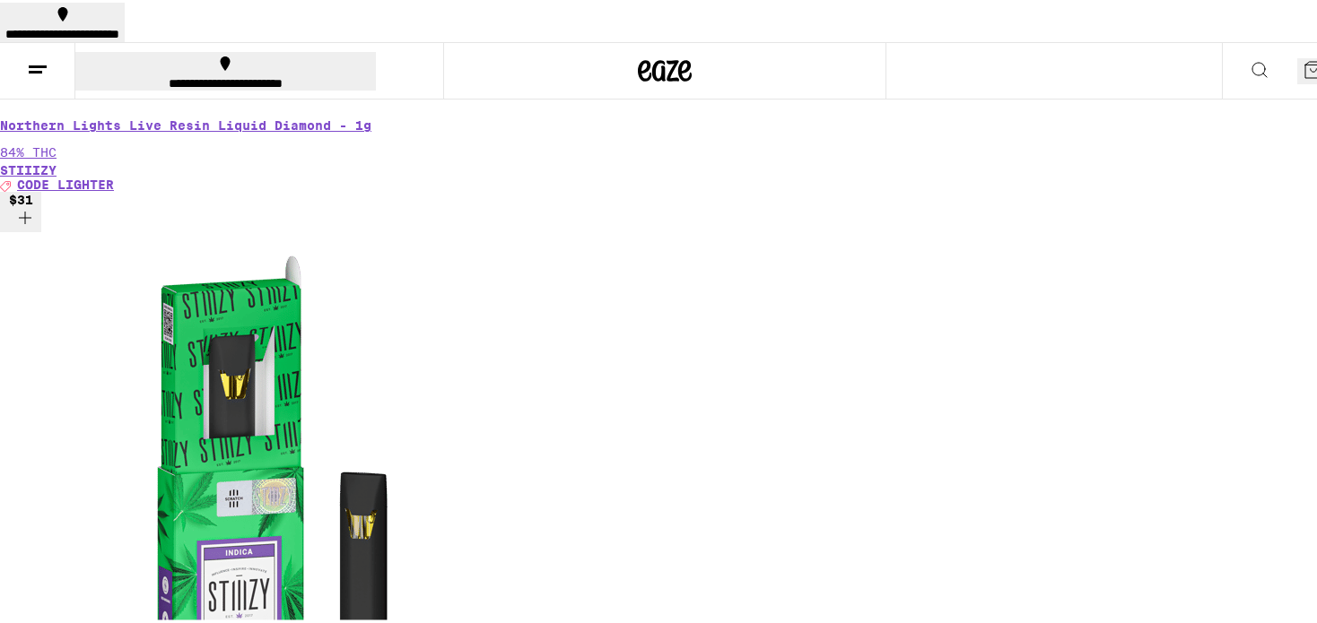
drag, startPoint x: 1276, startPoint y: 337, endPoint x: 1284, endPoint y: 330, distance: 10.1
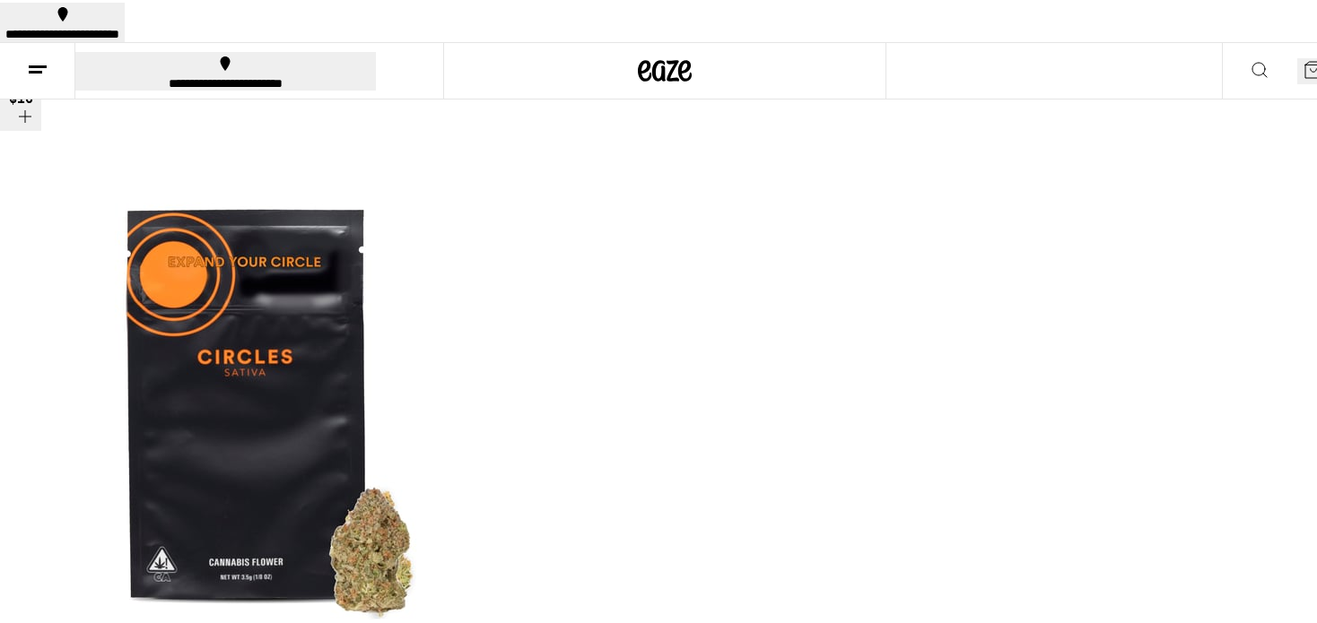
scroll to position [6099, 0]
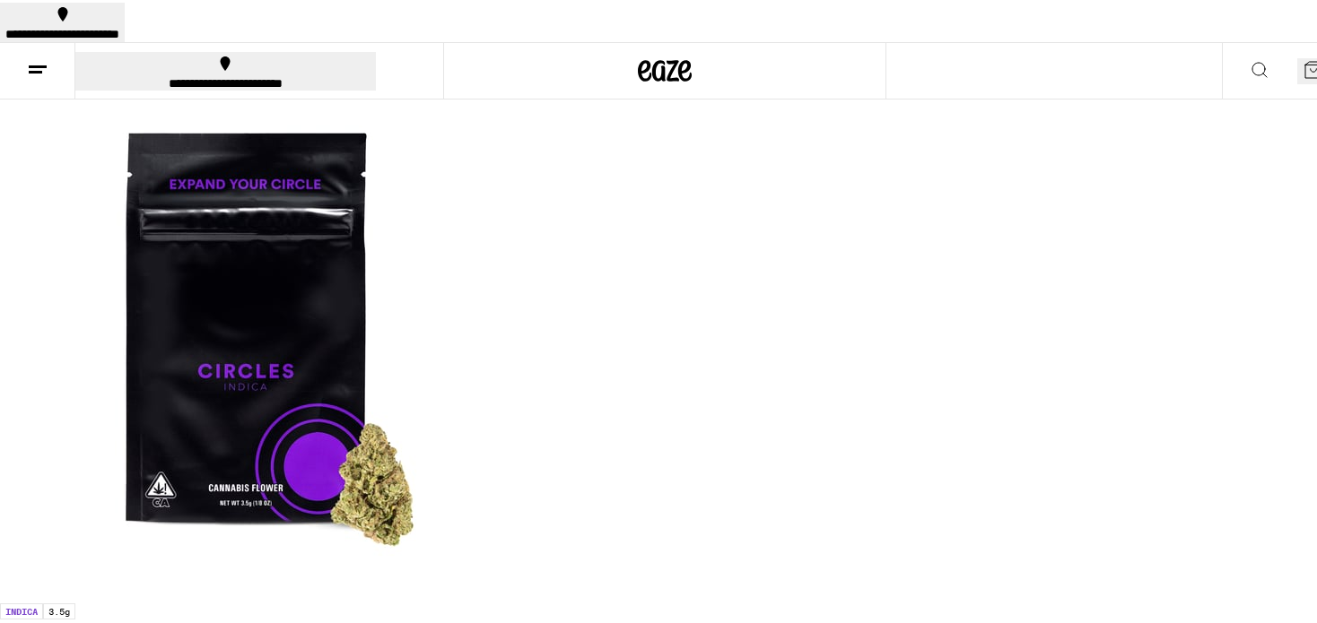
scroll to position [0, 3203]
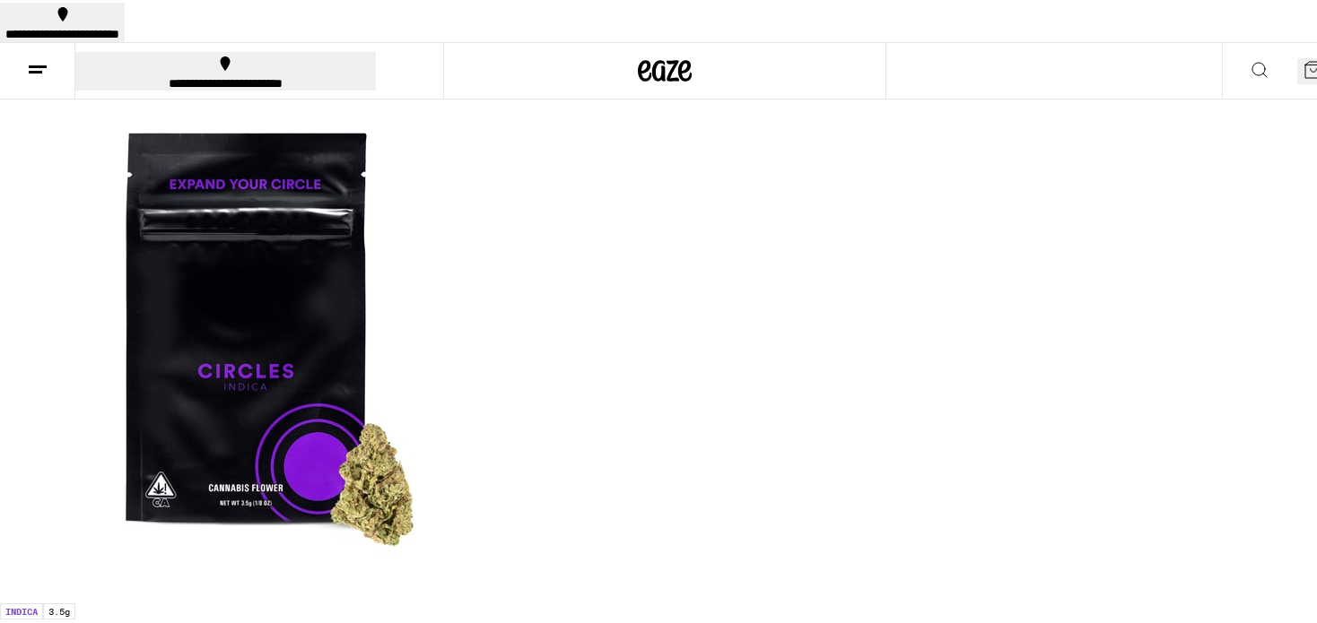
scroll to position [0, 6194]
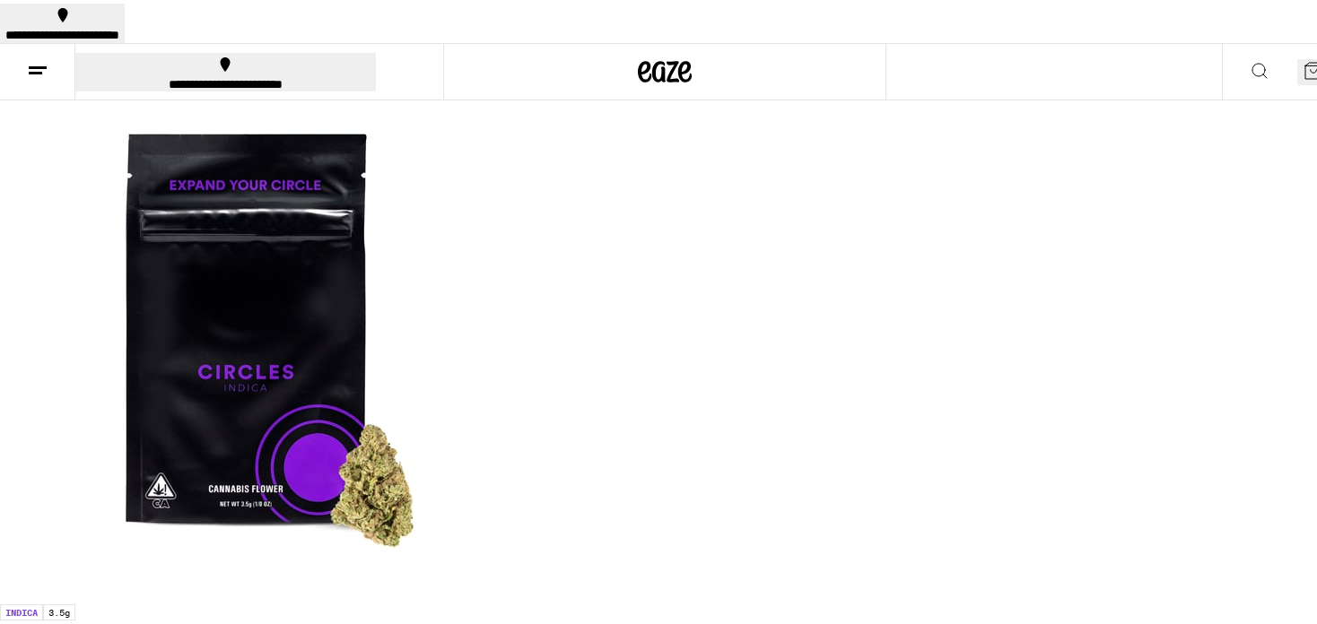
scroll to position [0, 0]
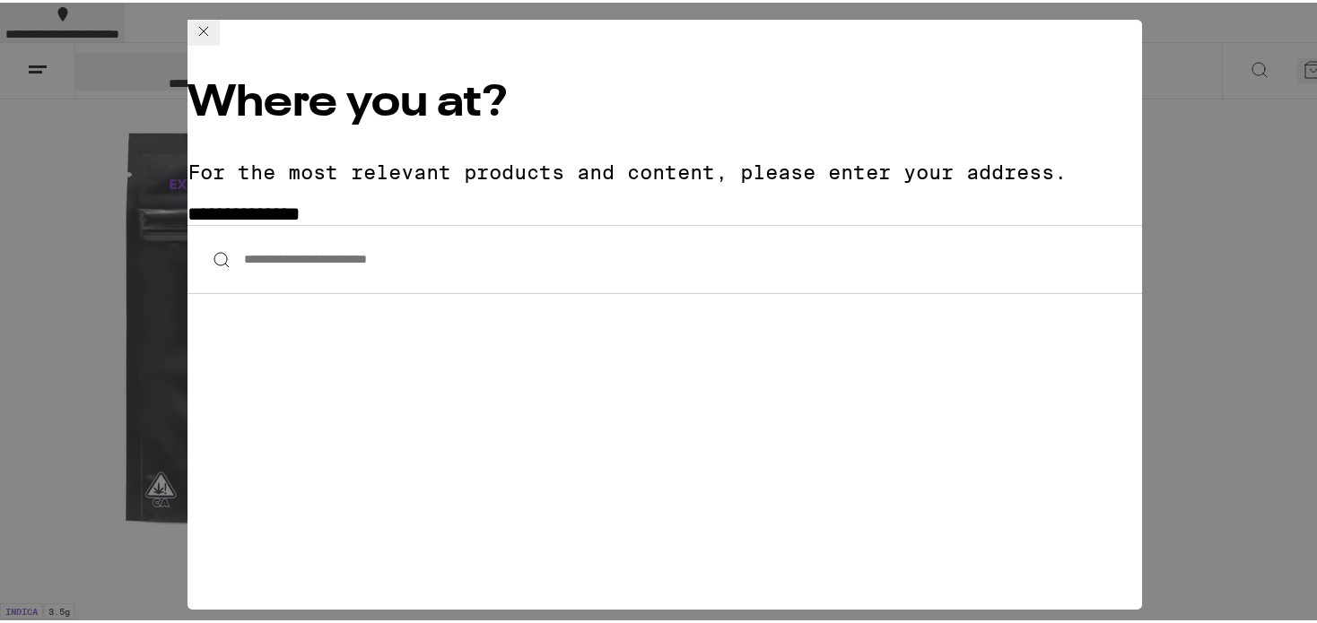
click at [383, 222] on input "**********" at bounding box center [664, 256] width 954 height 69
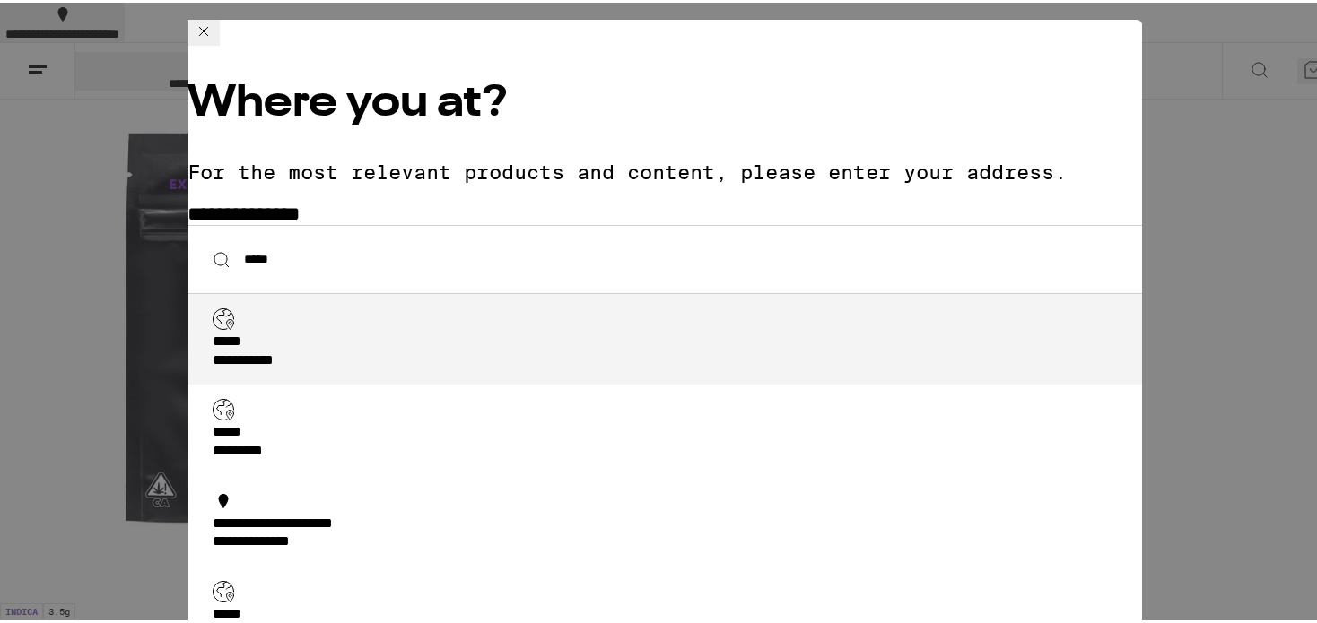
click at [315, 349] on div "**********" at bounding box center [264, 358] width 102 height 19
type input "**********"
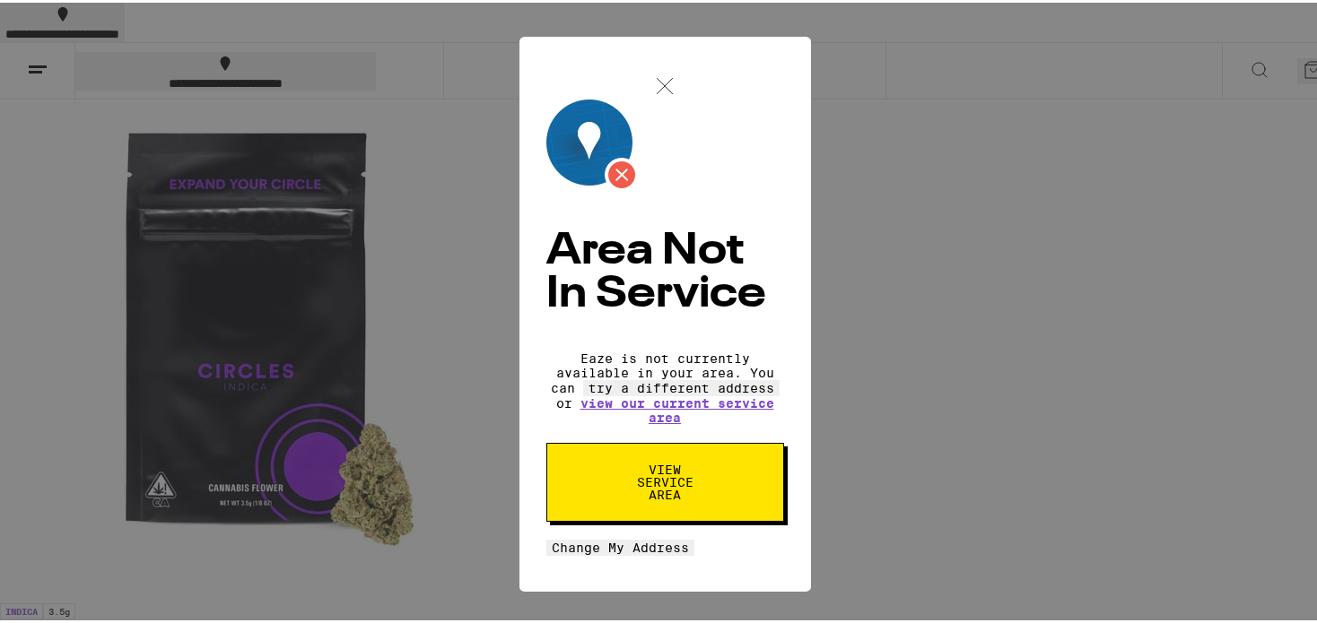
click at [678, 97] on img at bounding box center [664, 83] width 27 height 27
